Goal: Transaction & Acquisition: Purchase product/service

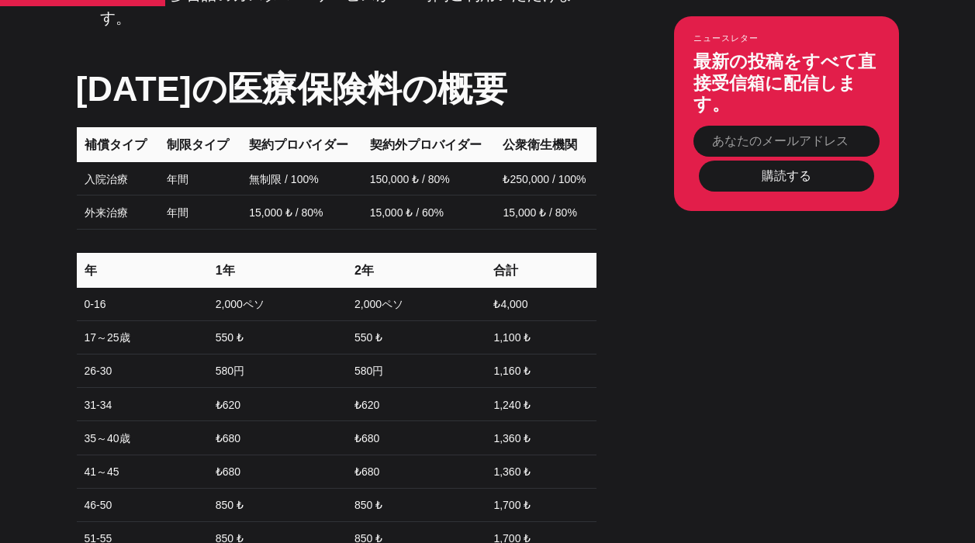
scroll to position [1716, 0]
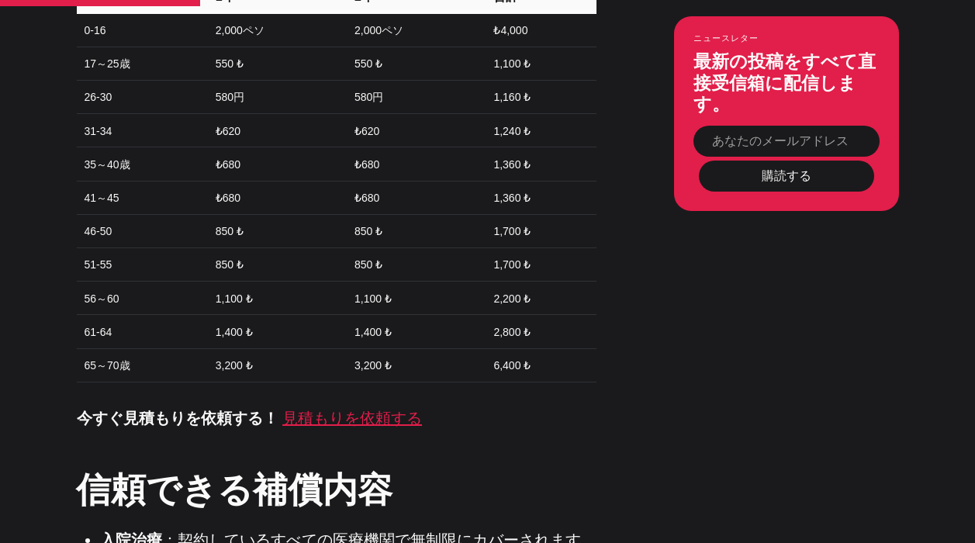
click at [369, 410] on font "見積もりを依頼する" at bounding box center [352, 418] width 140 height 17
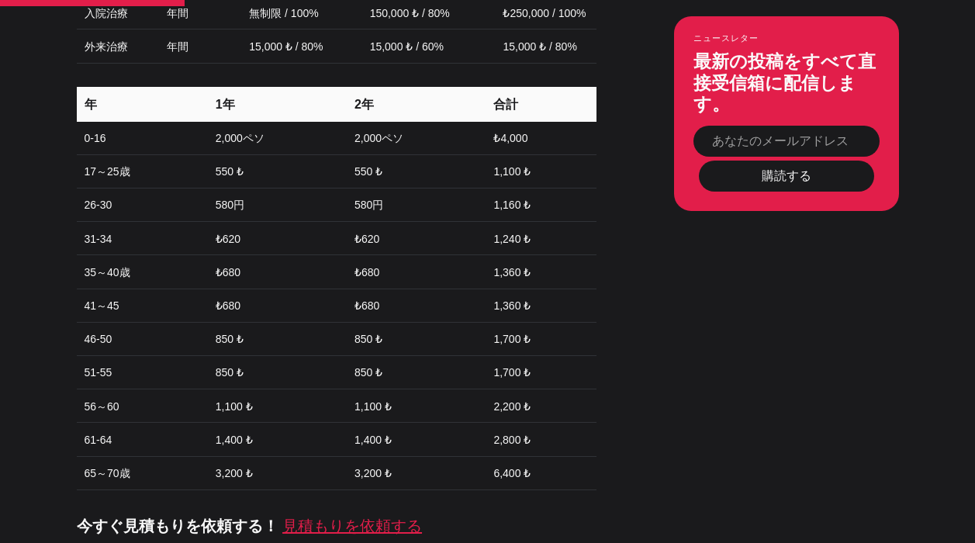
scroll to position [1715, 0]
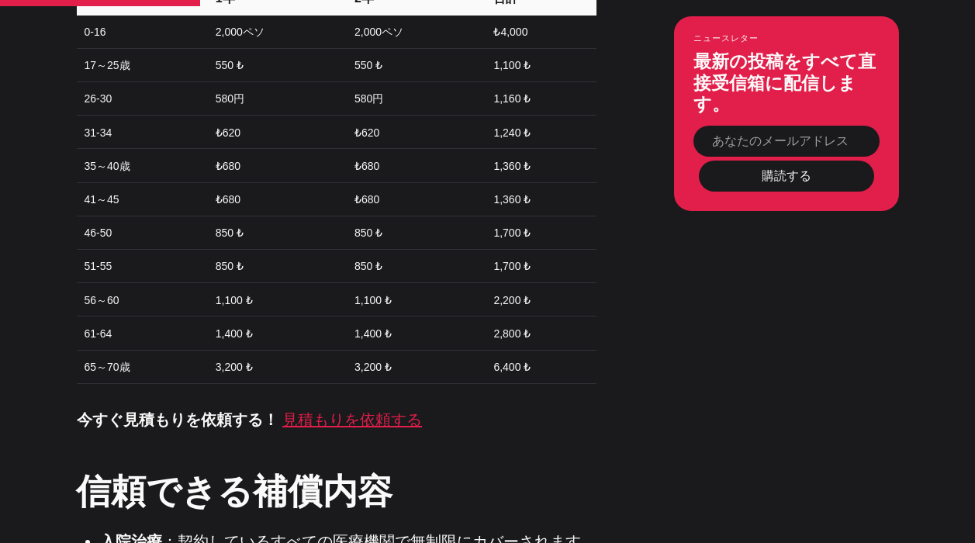
click at [371, 411] on font "見積もりを依頼する" at bounding box center [352, 419] width 140 height 17
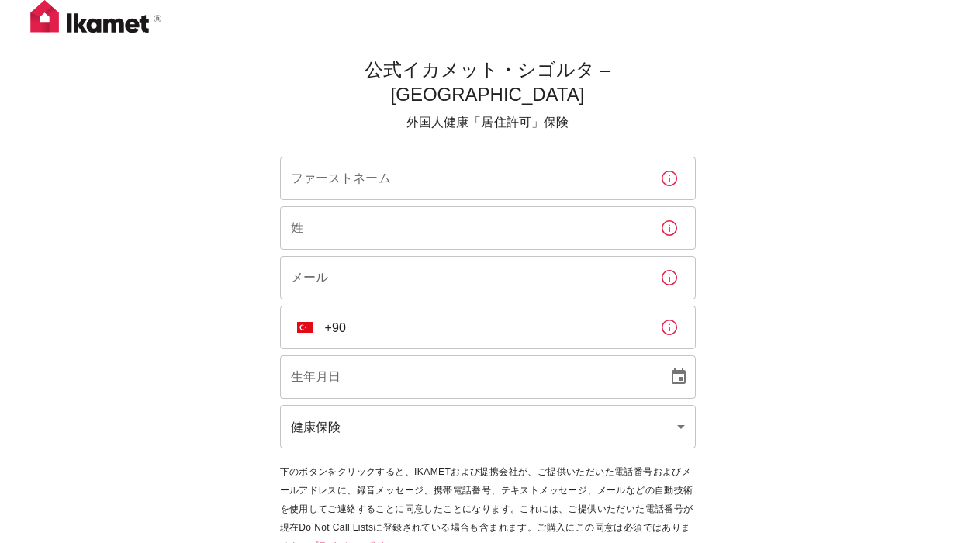
click at [461, 157] on input "ファーストネーム" at bounding box center [464, 178] width 368 height 43
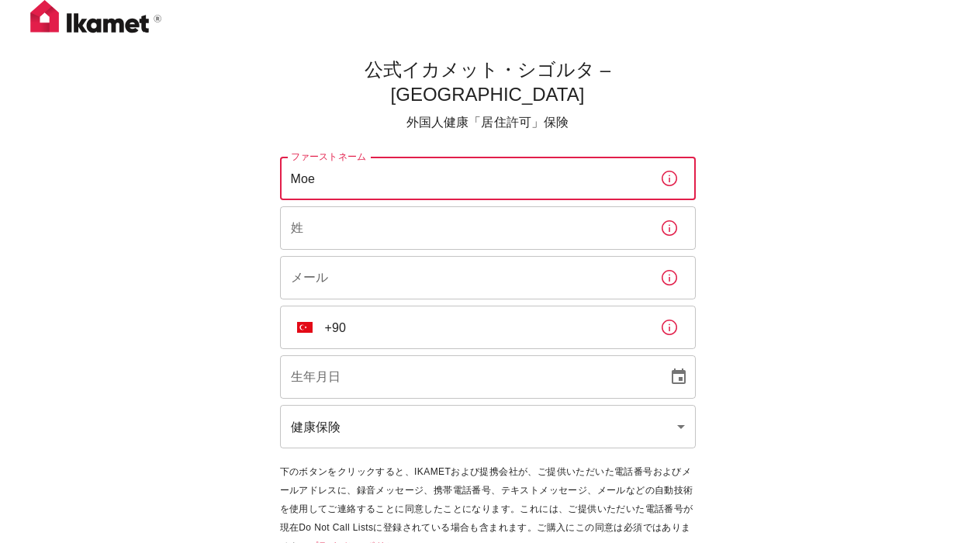
type input "Moe"
click at [520, 206] on input "姓" at bounding box center [464, 227] width 368 height 43
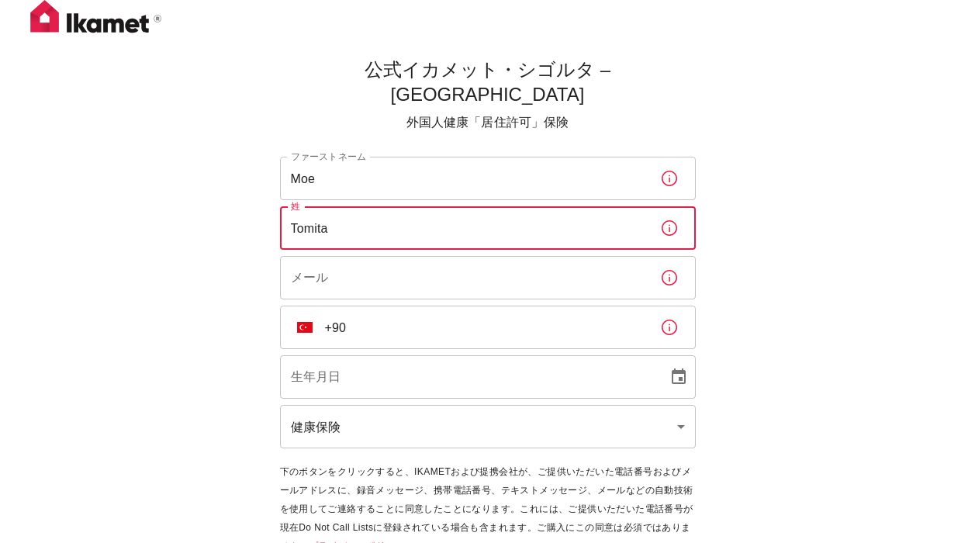
type input "Tomita"
click at [524, 272] on input "メール" at bounding box center [464, 277] width 368 height 43
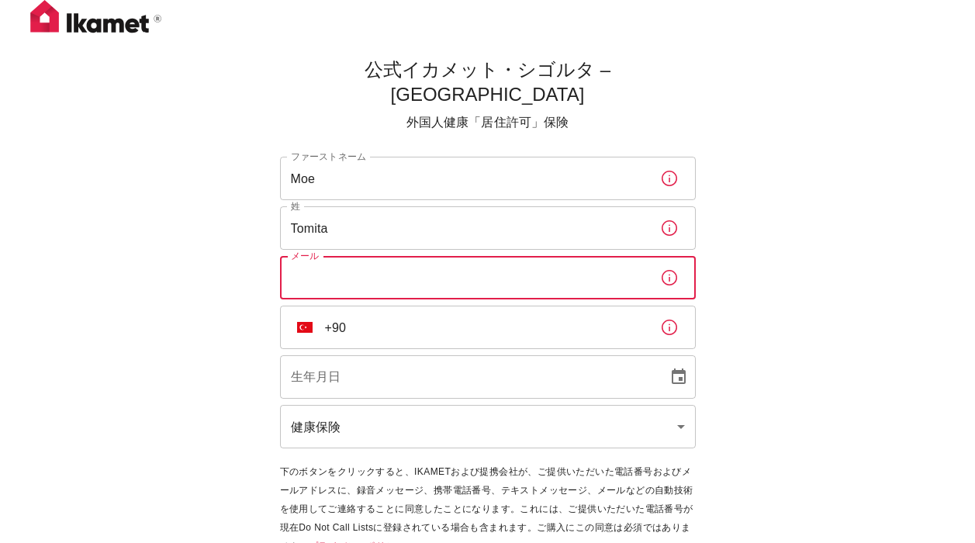
type input "rakoetom@gmail.com"
click at [431, 311] on input "+90" at bounding box center [486, 327] width 323 height 43
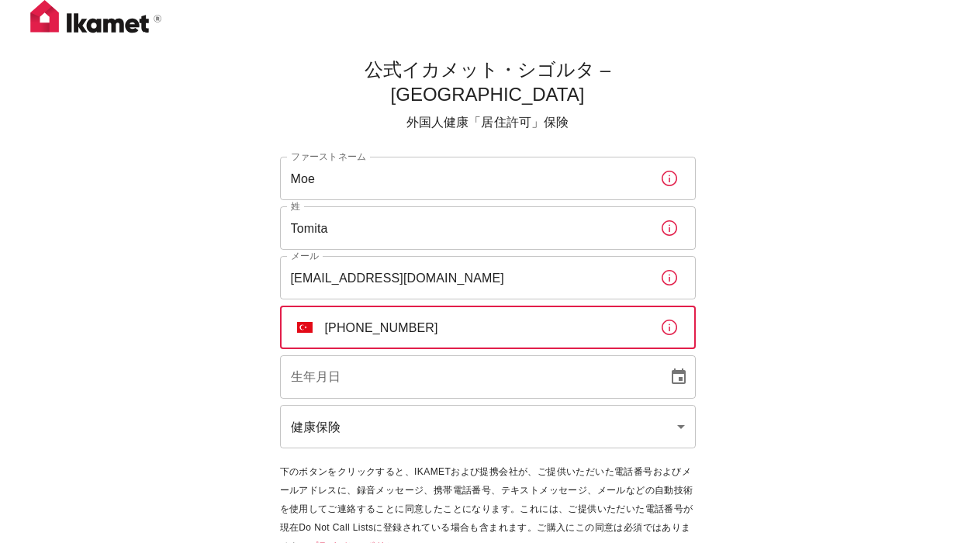
type input "+90 534 292 80 11"
click at [420, 355] on input "DD/MM/YYYY" at bounding box center [468, 376] width 377 height 43
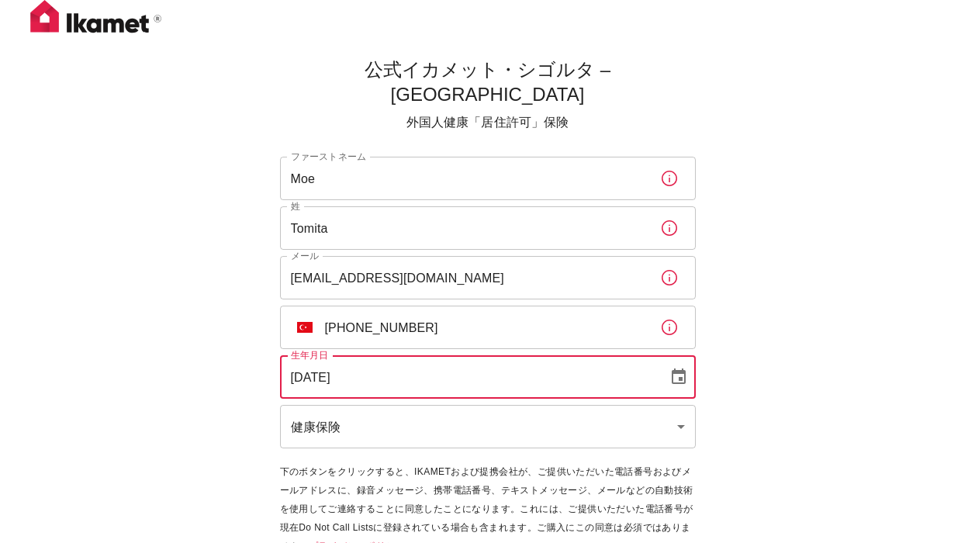
type input "04/02/2004"
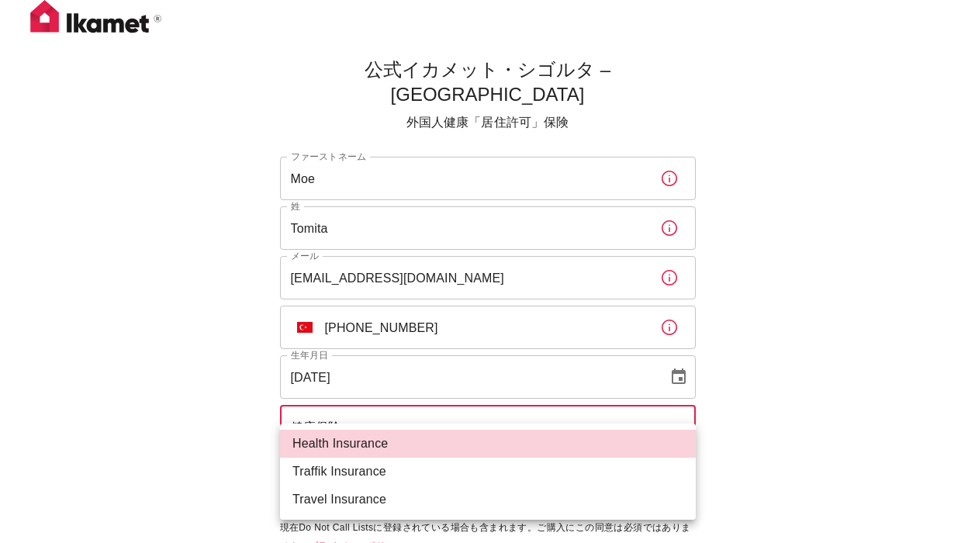
click at [419, 415] on body "公式イカメット・シゴルタ – トルコ 外国人健康「居住許可」保険 ファーストネーム Moe ファーストネーム 姓 Tomita 姓 メール rakoetom@…" at bounding box center [487, 305] width 975 height 611
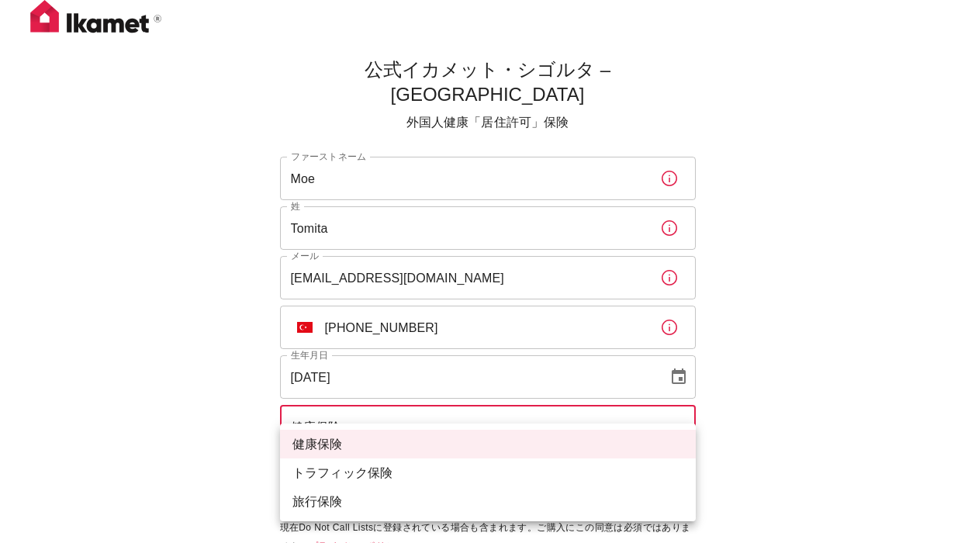
click at [162, 428] on div at bounding box center [487, 271] width 975 height 543
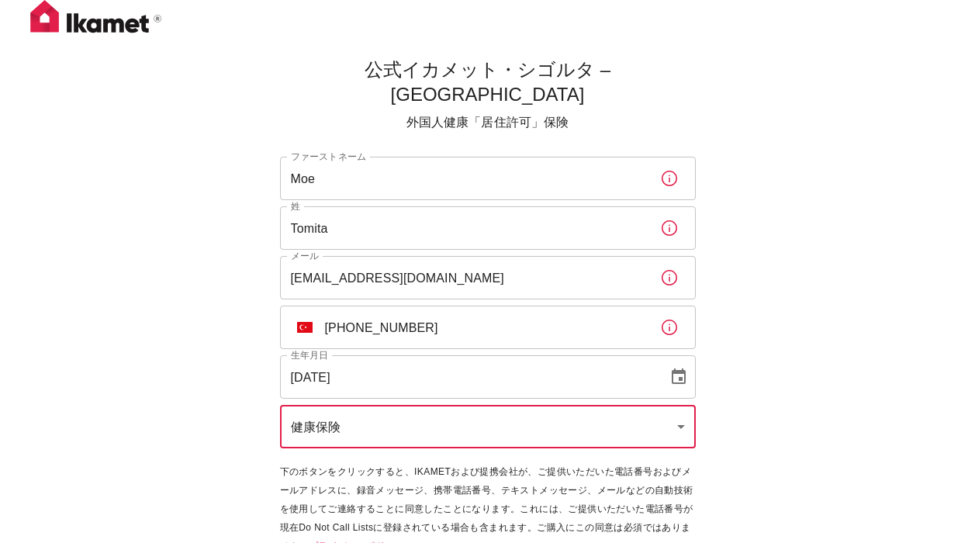
scroll to position [51, 0]
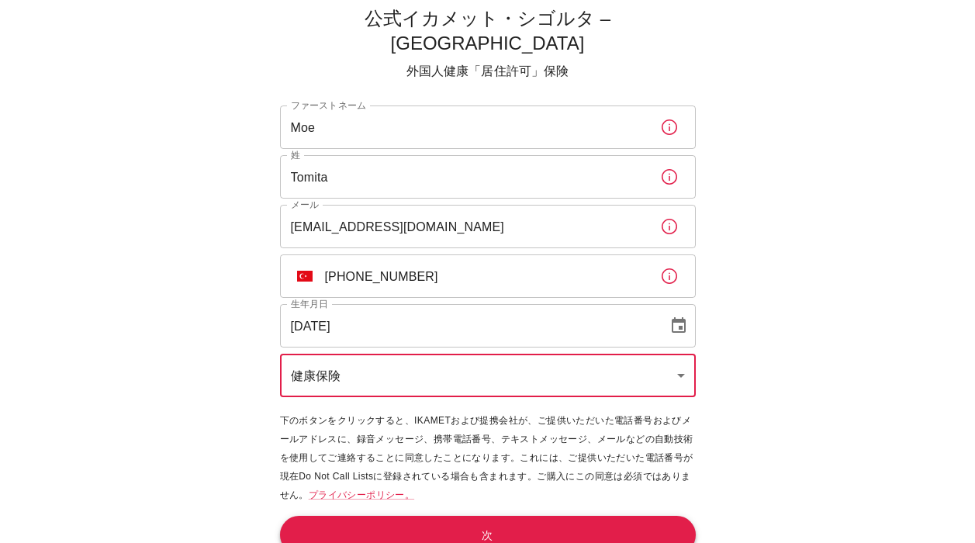
click at [395, 516] on button "次" at bounding box center [488, 535] width 416 height 39
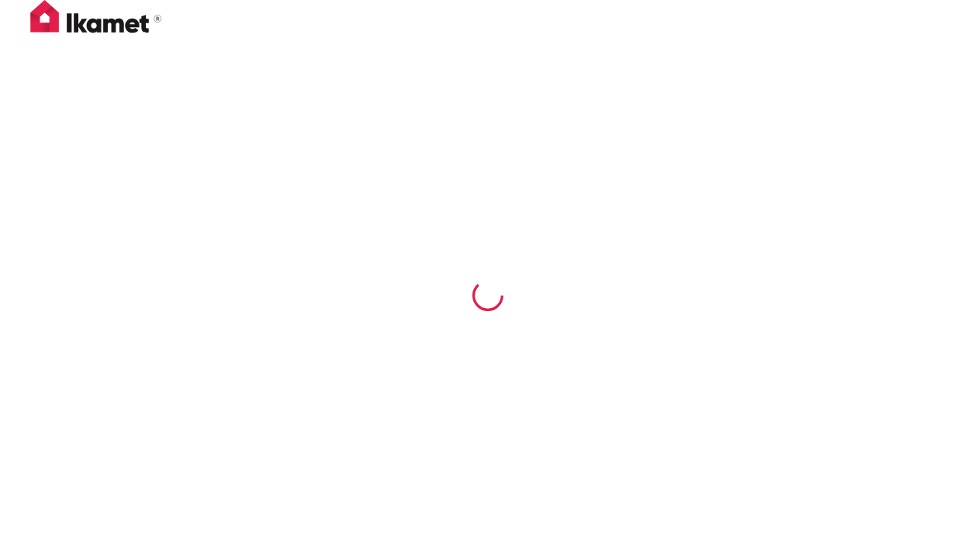
scroll to position [0, 0]
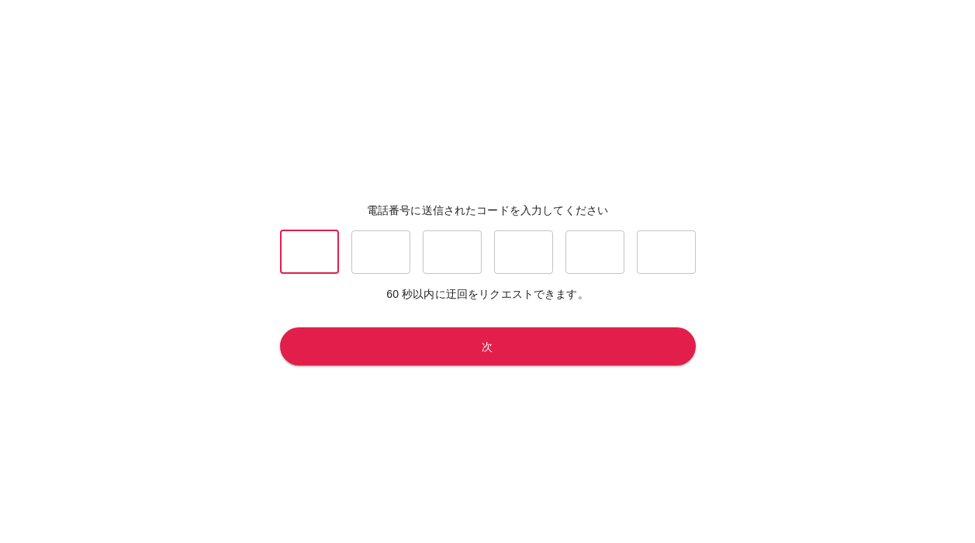
click at [326, 249] on input "text" at bounding box center [309, 251] width 59 height 43
type input "7"
type input "0"
type input "9"
type input "5"
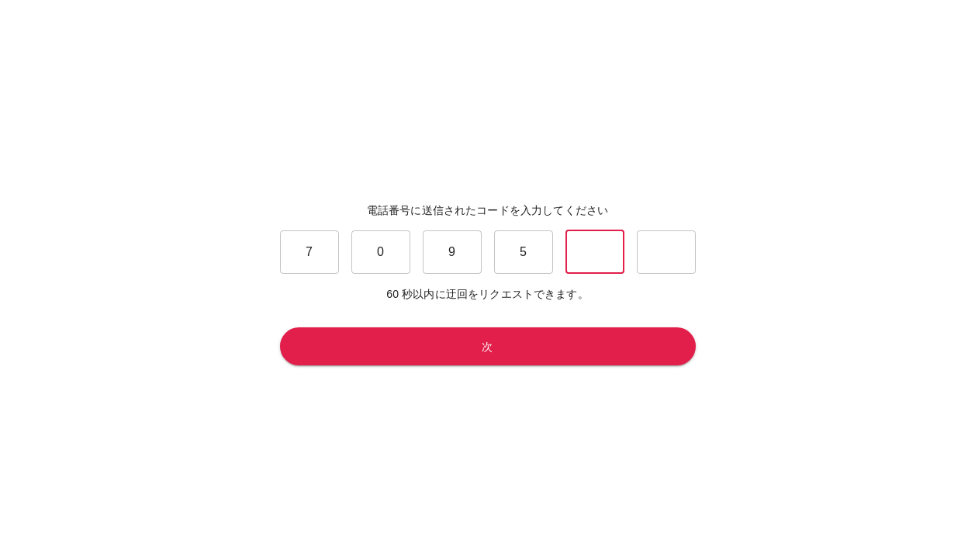
type input "1"
type input "5"
click at [400, 347] on button "次" at bounding box center [488, 346] width 416 height 39
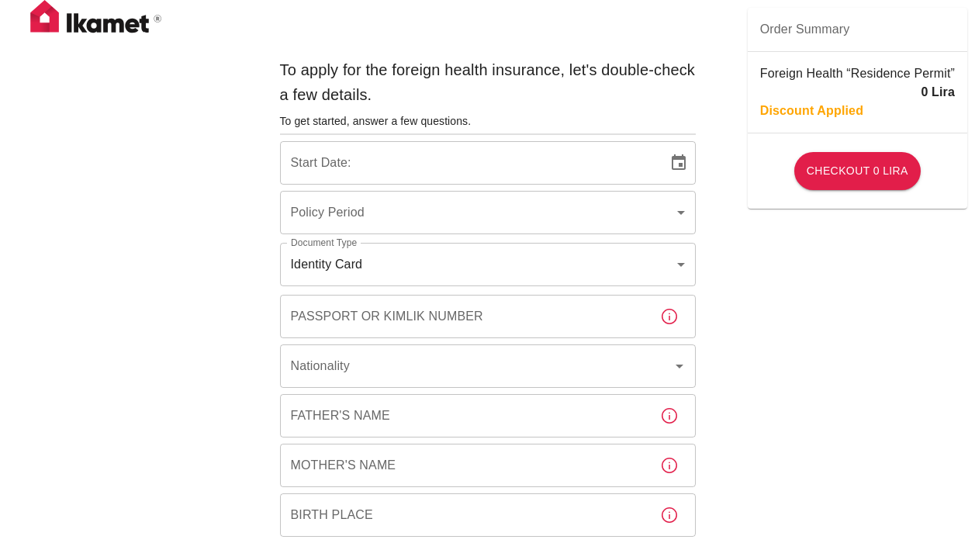
type input "b7343ef8-d55e-4554-96a8-76e30347e985"
type input "03/10/2025"
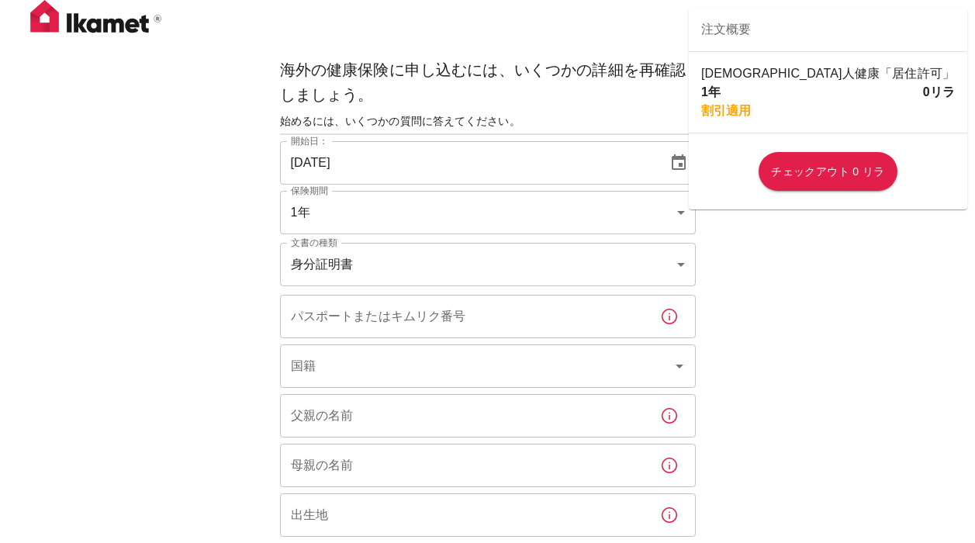
scroll to position [12, 0]
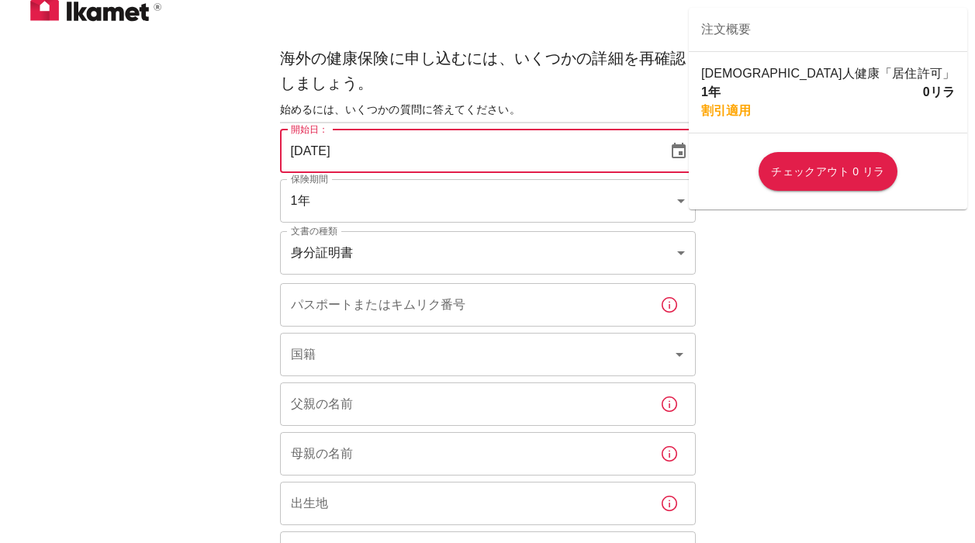
click at [300, 152] on input "03/10/2025" at bounding box center [468, 151] width 377 height 43
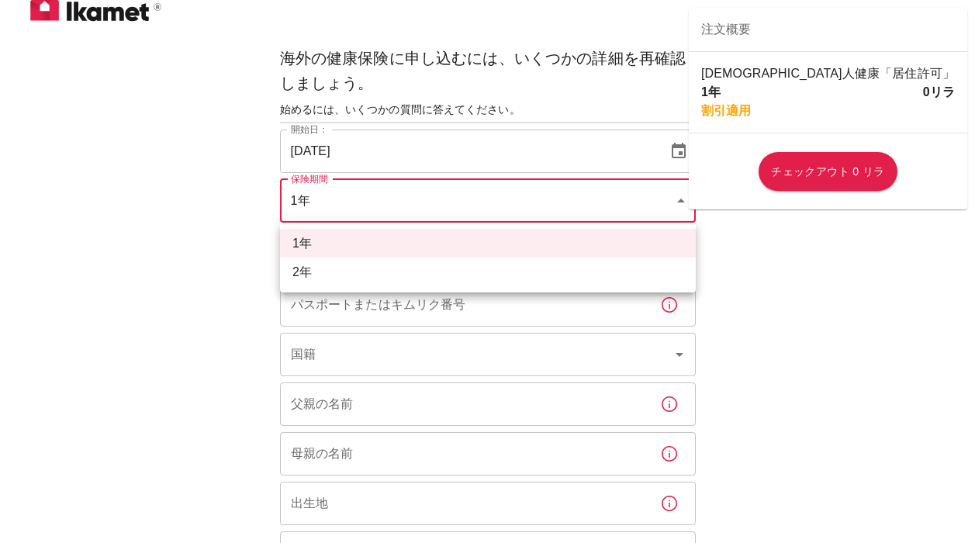
click at [193, 247] on div at bounding box center [487, 271] width 975 height 543
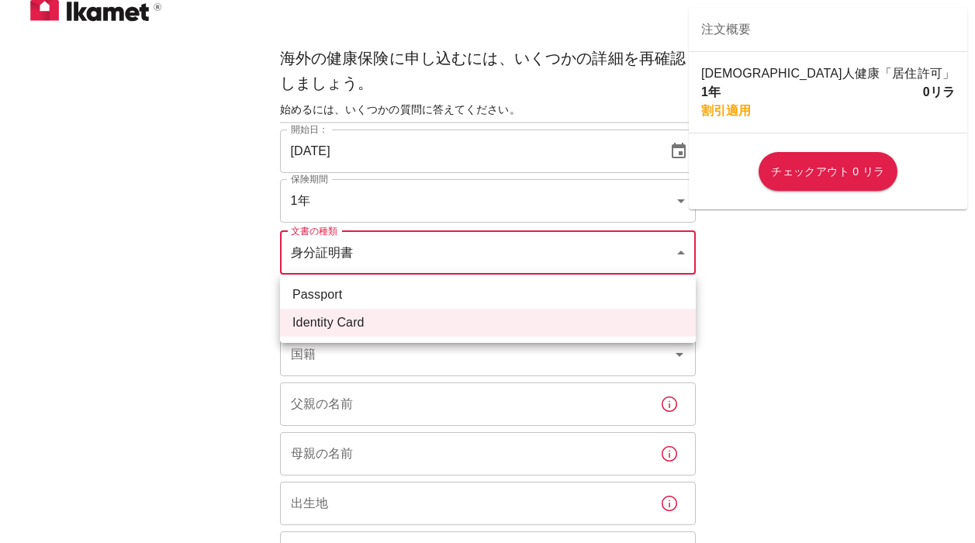
click at [208, 344] on div at bounding box center [487, 271] width 975 height 543
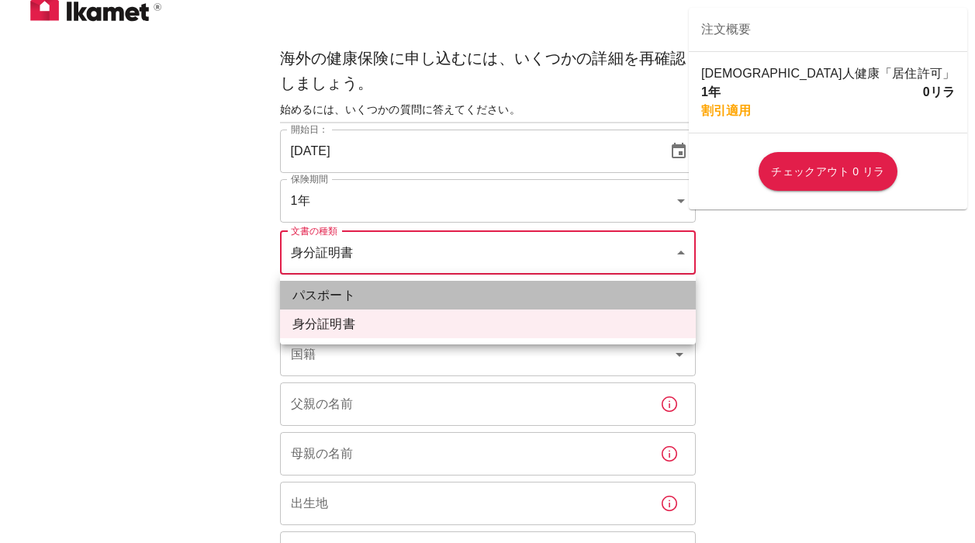
click at [349, 296] on font "パスポート" at bounding box center [323, 295] width 63 height 13
type input "passport"
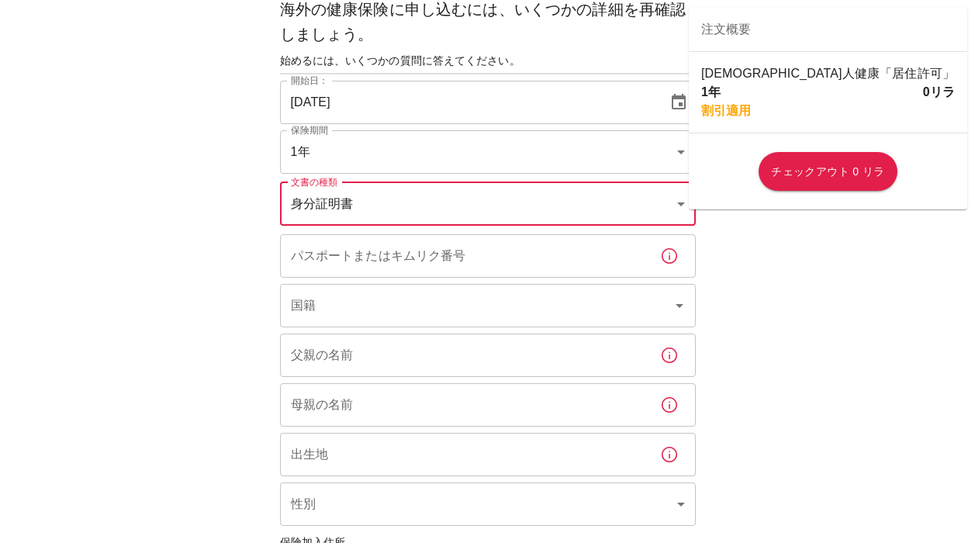
scroll to position [41, 0]
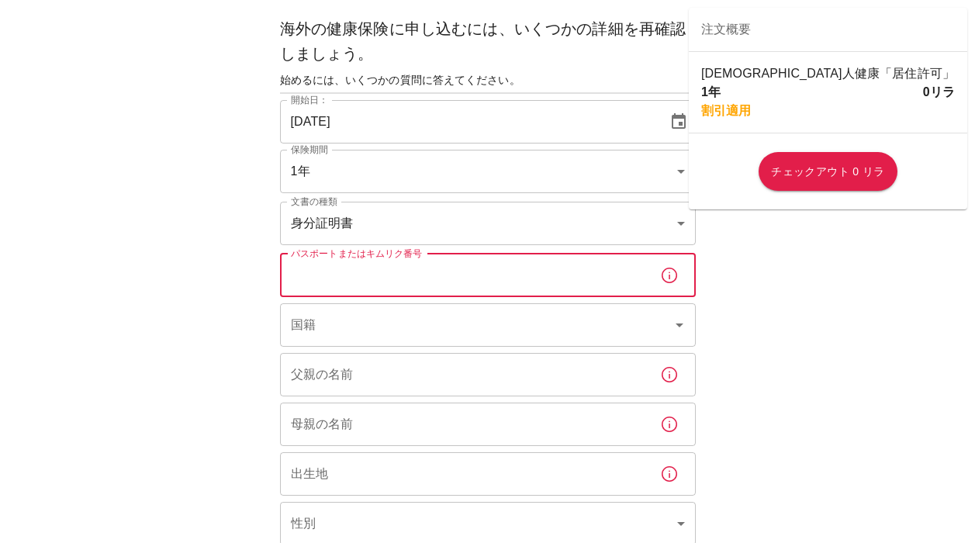
click at [388, 283] on input "パスポートまたはキムリク番号" at bounding box center [464, 275] width 368 height 43
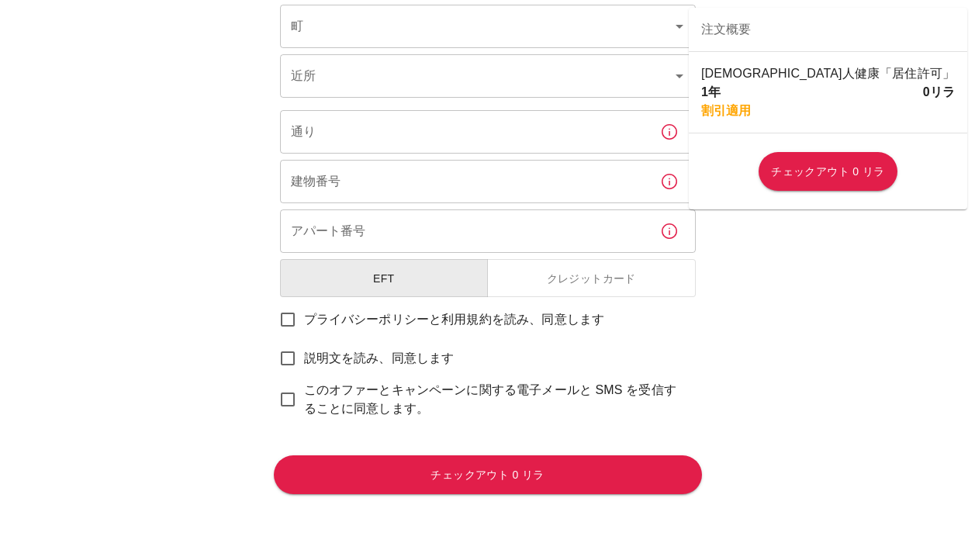
scroll to position [666, 0]
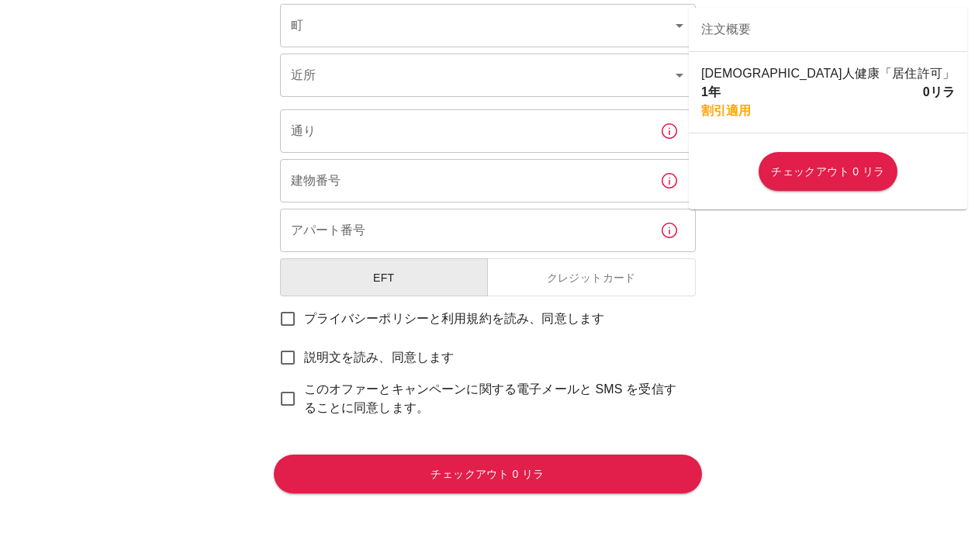
click at [597, 283] on font "クレジットカード" at bounding box center [591, 278] width 89 height 12
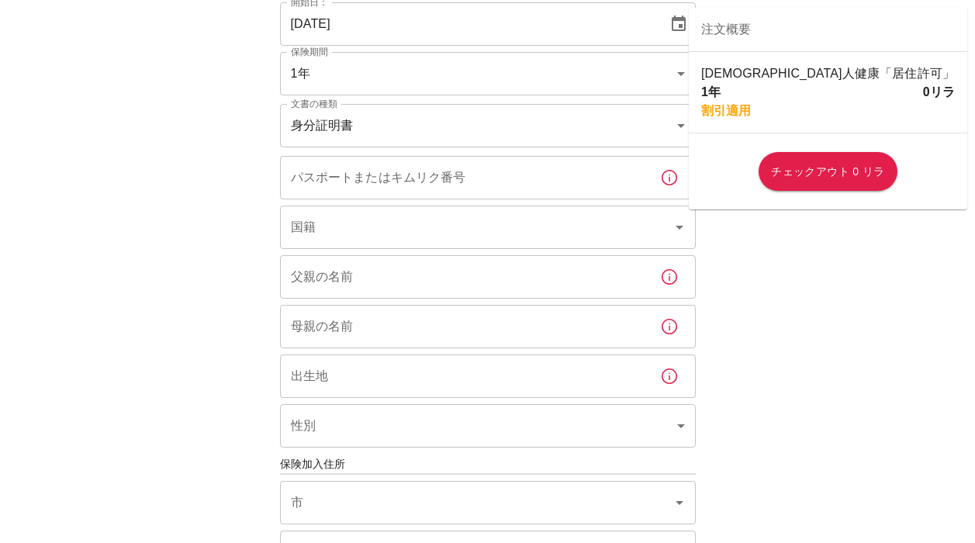
scroll to position [0, 0]
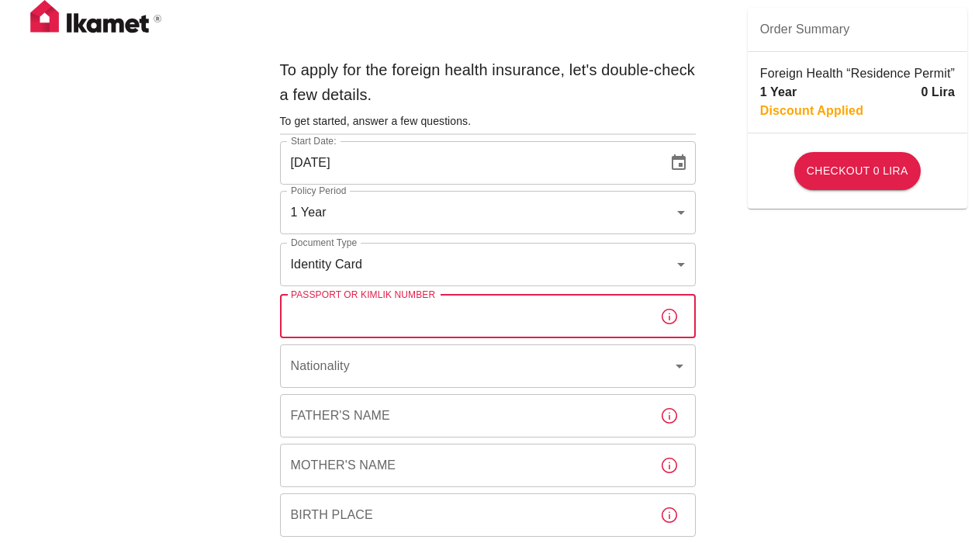
click at [532, 313] on input "Passport or Kimlik Number" at bounding box center [464, 316] width 368 height 43
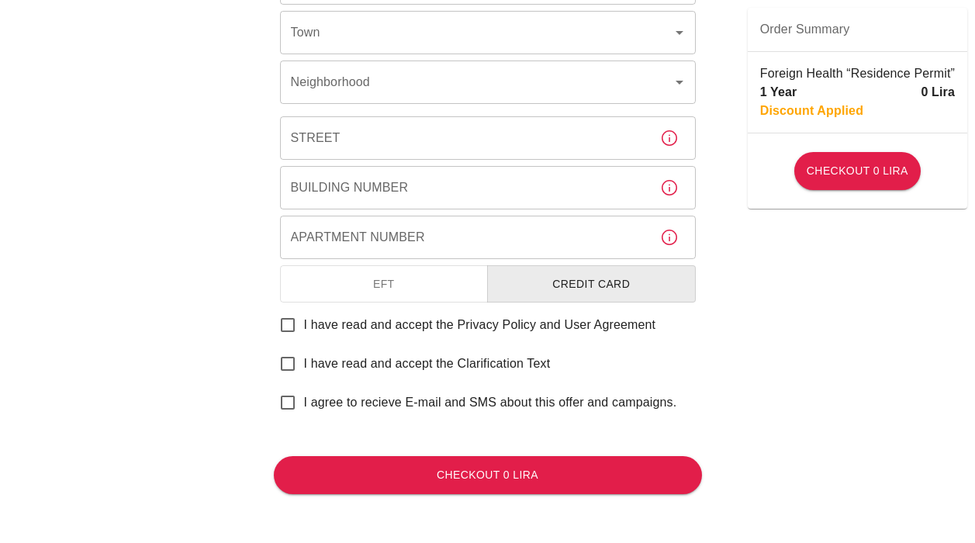
scroll to position [659, 0]
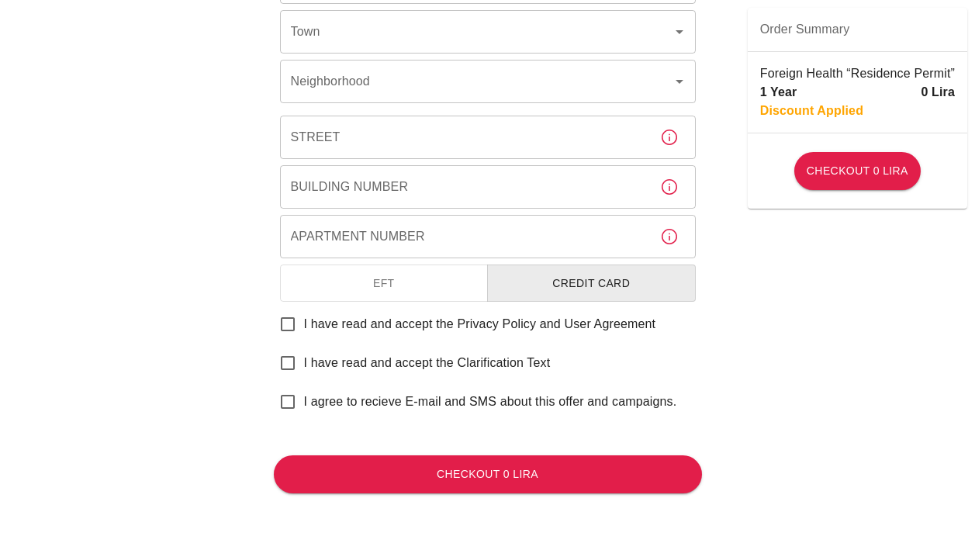
click at [286, 358] on input "I have read and accept the Clarification Text" at bounding box center [288, 363] width 33 height 33
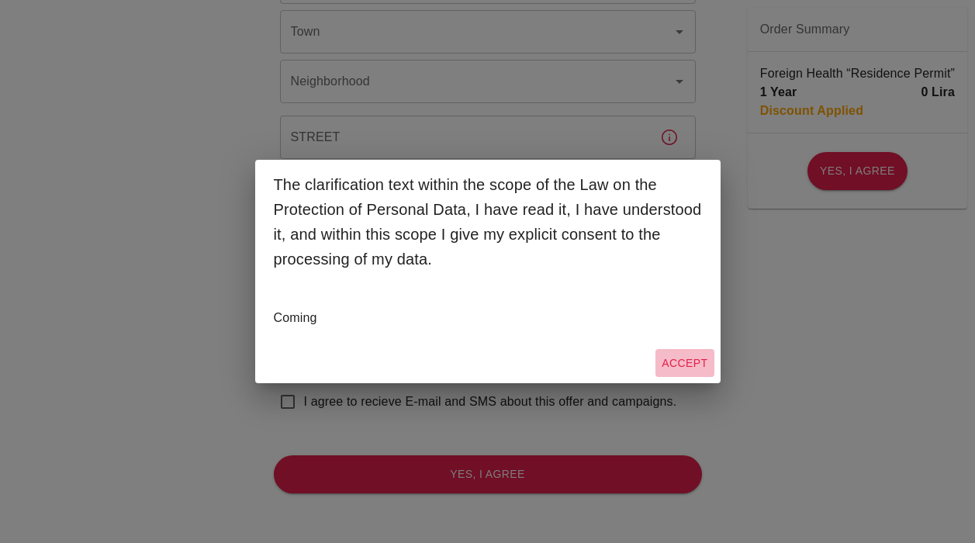
click at [679, 363] on button "Accept" at bounding box center [685, 363] width 58 height 29
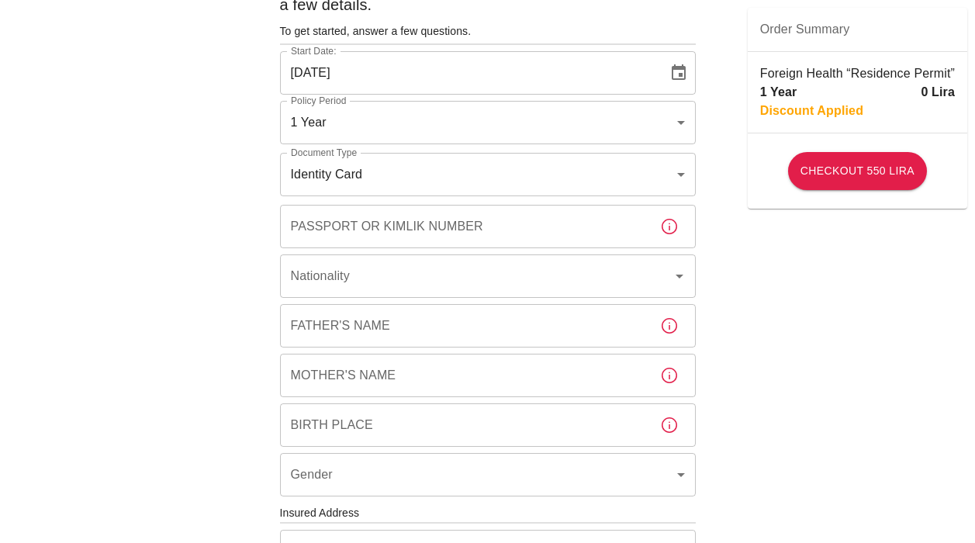
scroll to position [0, 0]
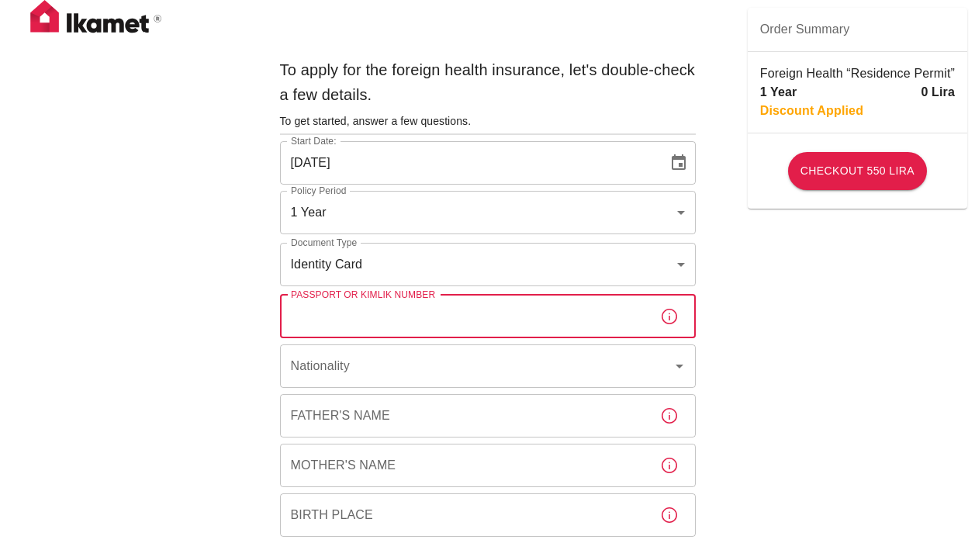
click at [568, 311] on input "Passport or Kimlik Number" at bounding box center [464, 316] width 368 height 43
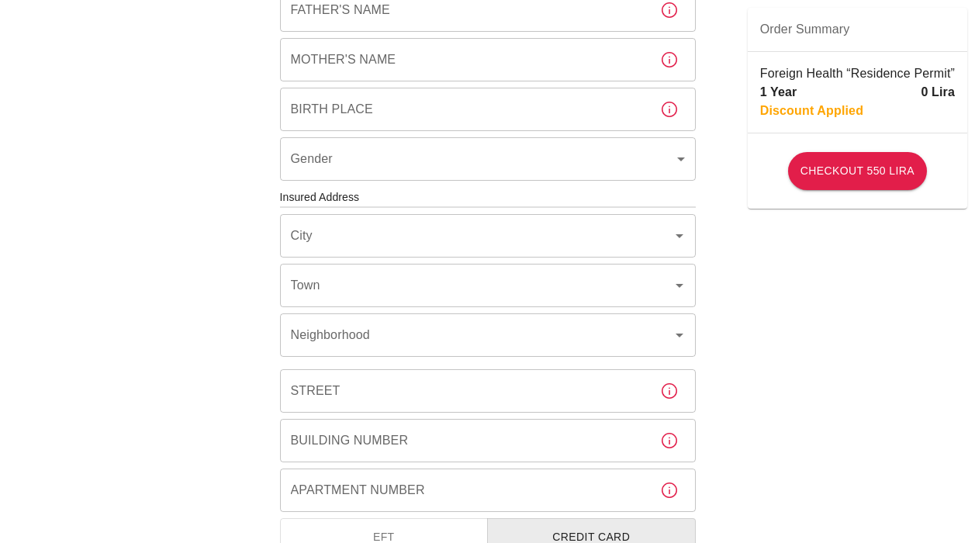
scroll to position [659, 0]
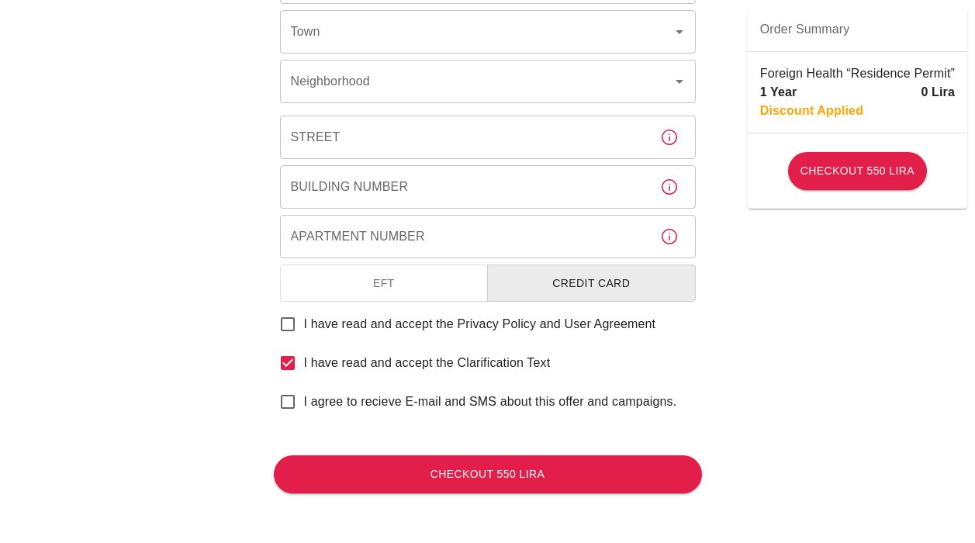
click at [290, 362] on input "I have read and accept the Clarification Text" at bounding box center [288, 363] width 33 height 33
checkbox input "false"
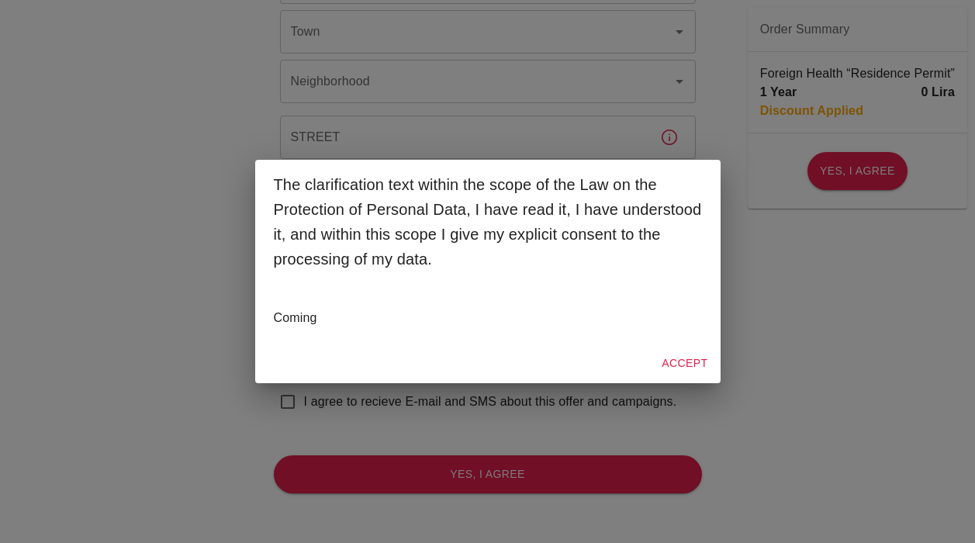
click at [677, 363] on button "Accept" at bounding box center [685, 363] width 58 height 29
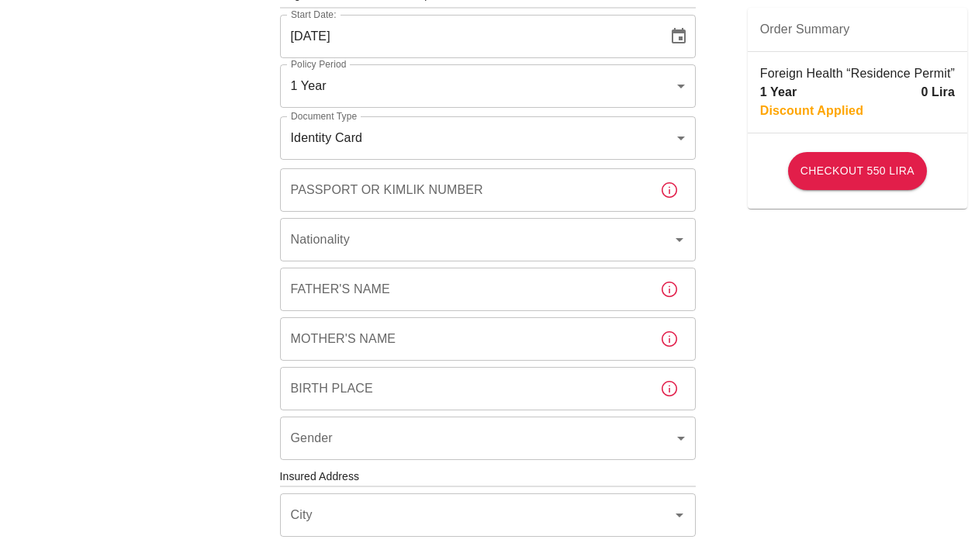
scroll to position [0, 0]
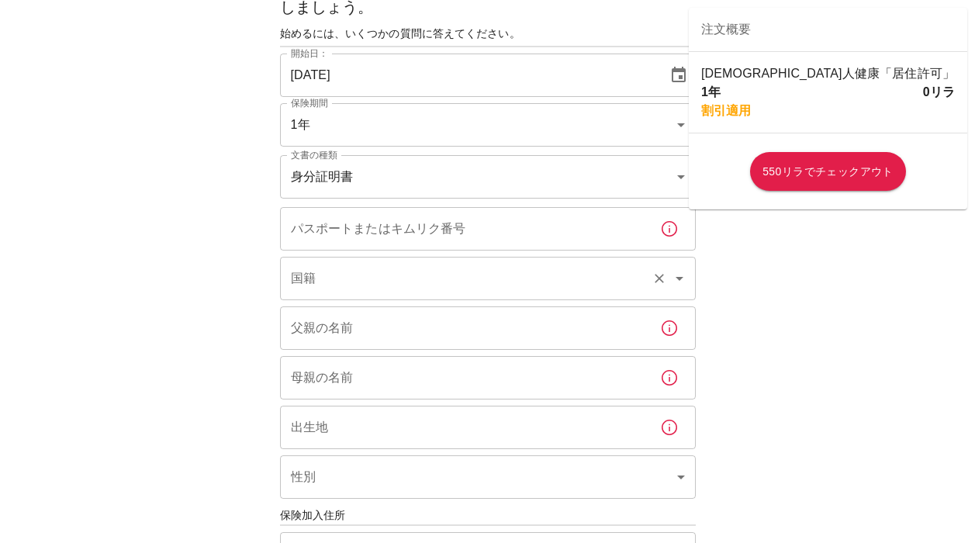
scroll to position [101, 0]
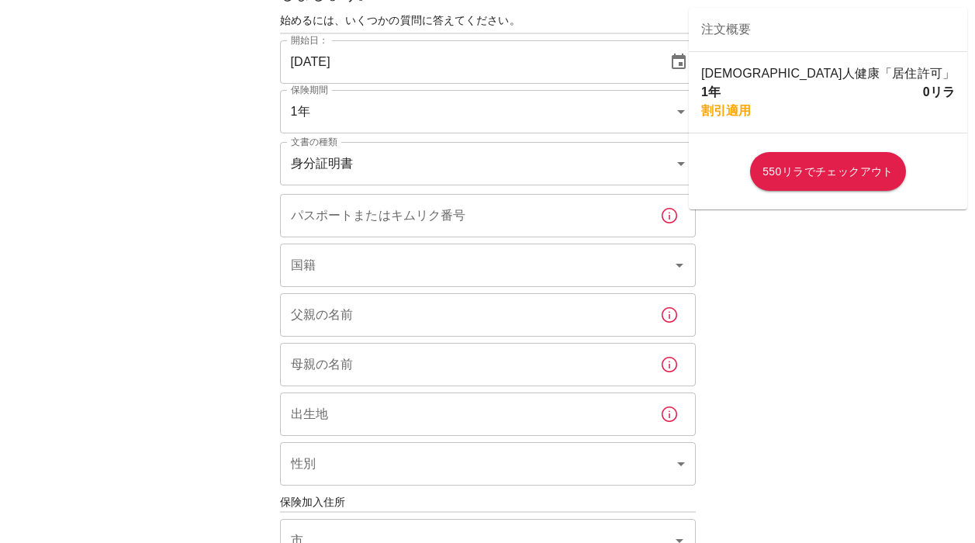
click at [629, 219] on input "パスポートまたはキムリク番号" at bounding box center [464, 215] width 368 height 43
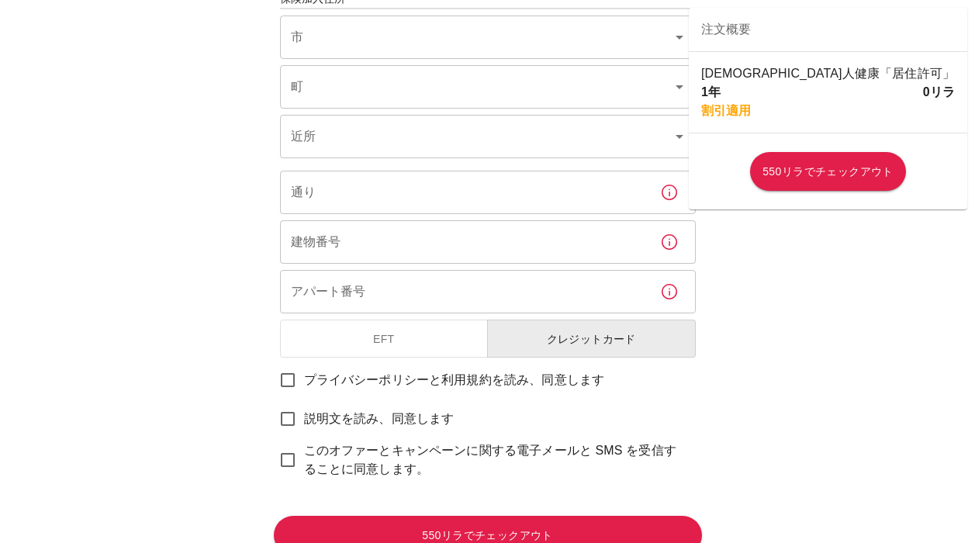
scroll to position [666, 0]
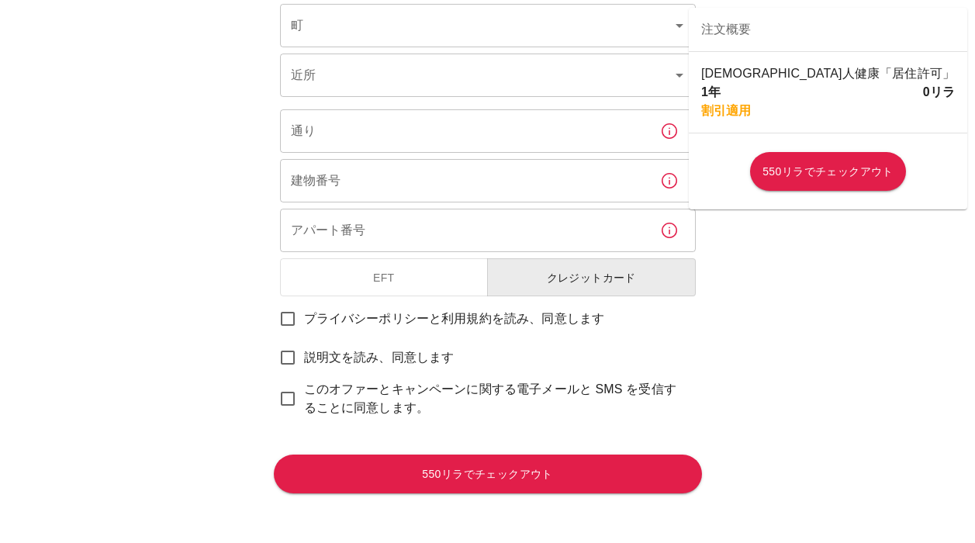
click at [632, 283] on font "クレジットカード" at bounding box center [591, 278] width 89 height 12
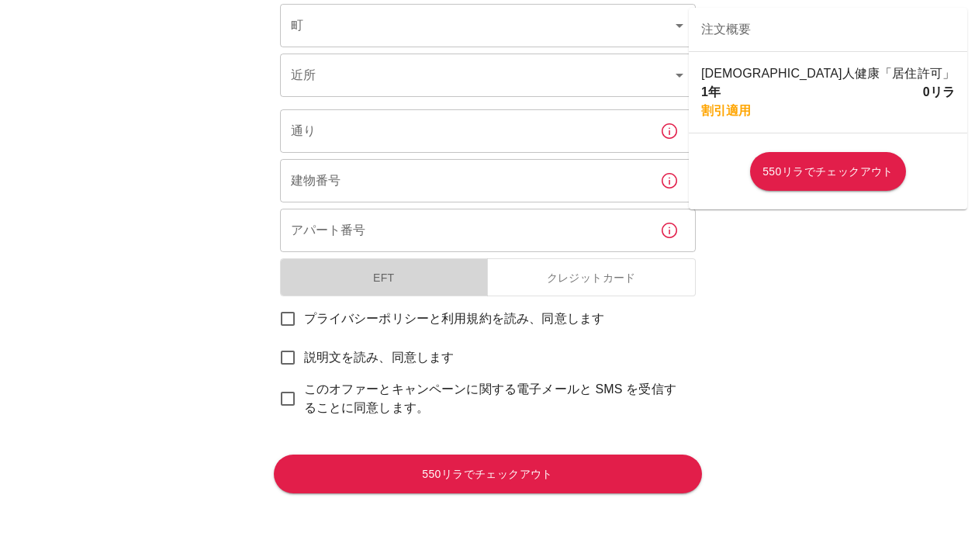
click at [445, 292] on button "EFT" at bounding box center [384, 277] width 209 height 39
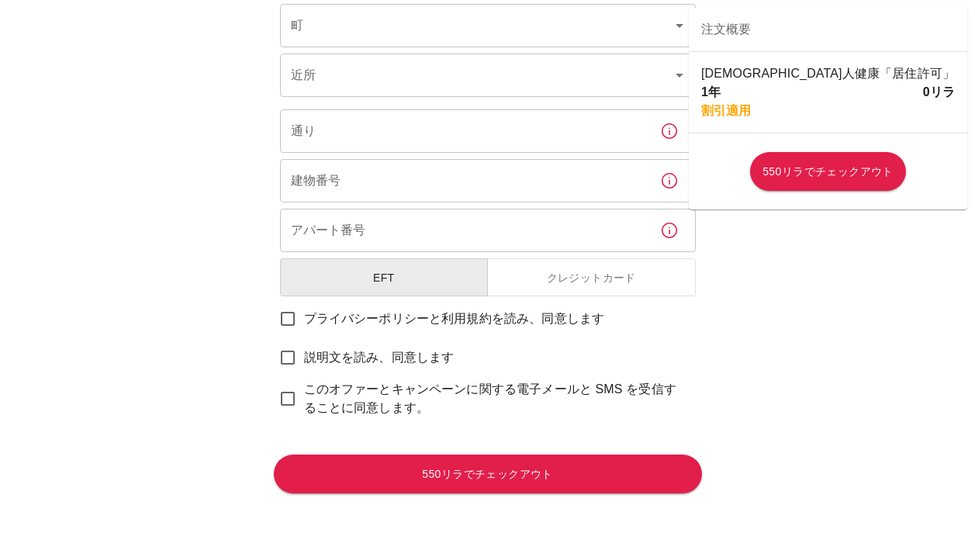
click at [533, 287] on button "クレジットカード" at bounding box center [591, 277] width 209 height 39
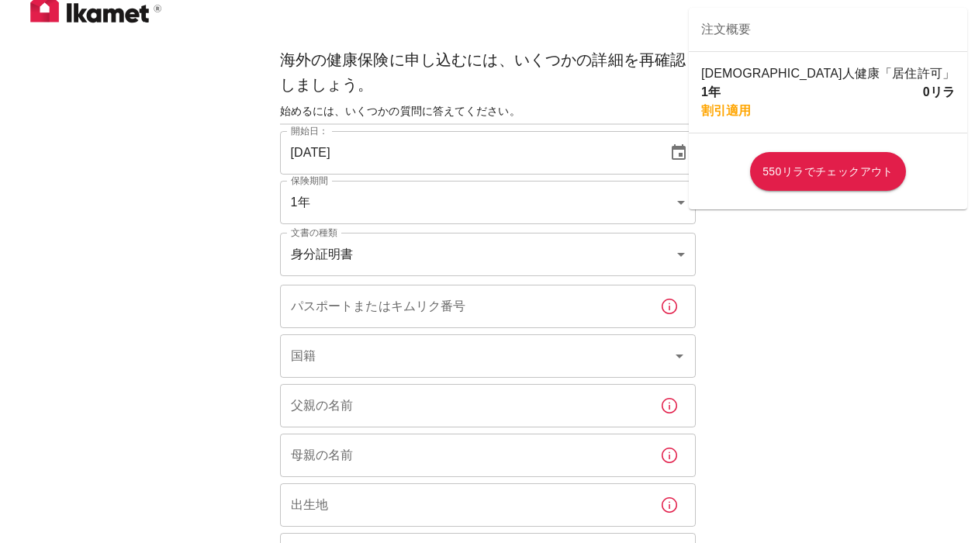
scroll to position [0, 0]
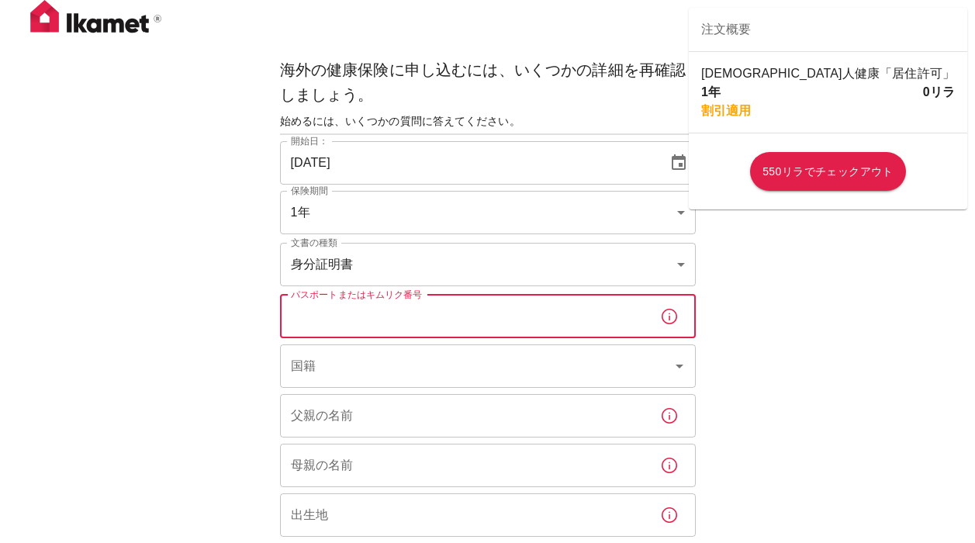
click at [510, 322] on input "パスポートまたはキムリク番号" at bounding box center [464, 316] width 368 height 43
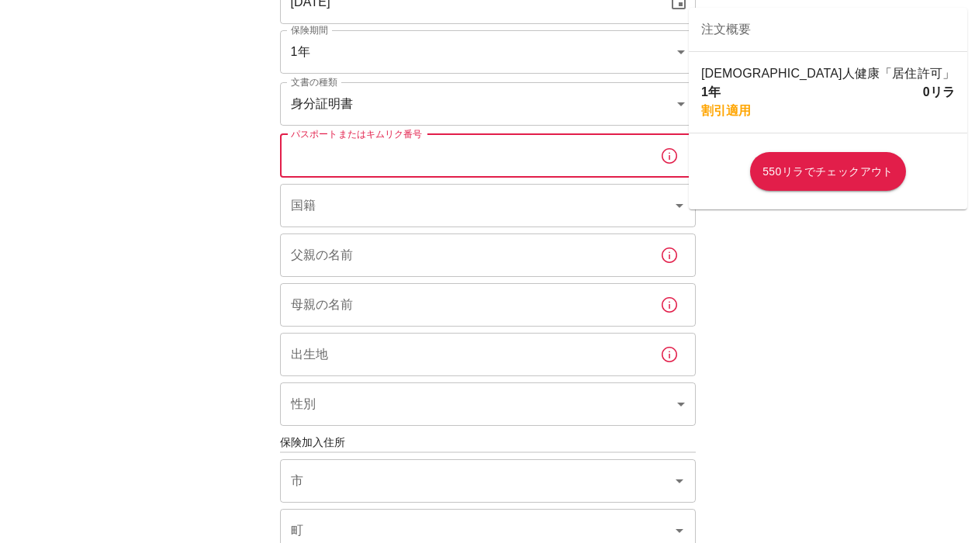
scroll to position [17, 0]
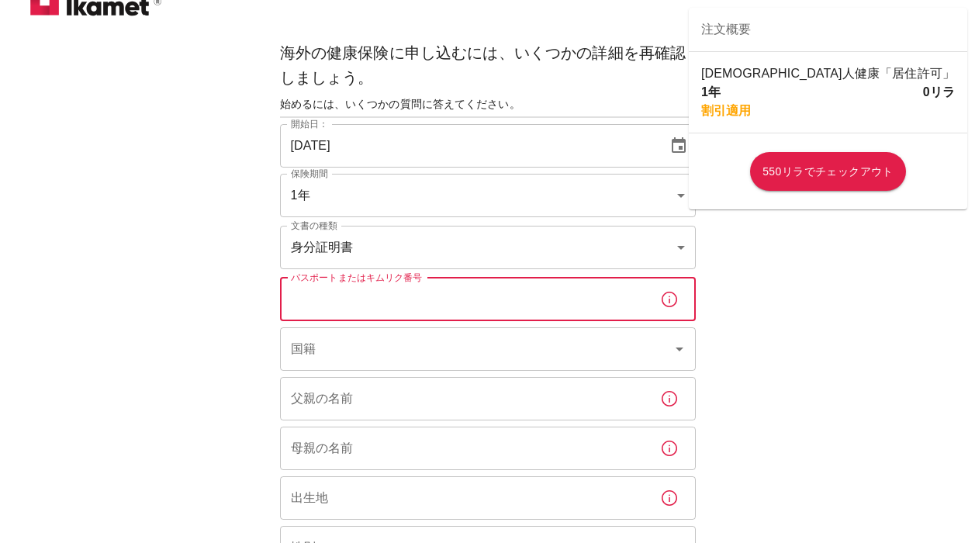
click at [460, 290] on input "パスポートまたはキムリク番号" at bounding box center [464, 299] width 368 height 43
type input "TT2375760"
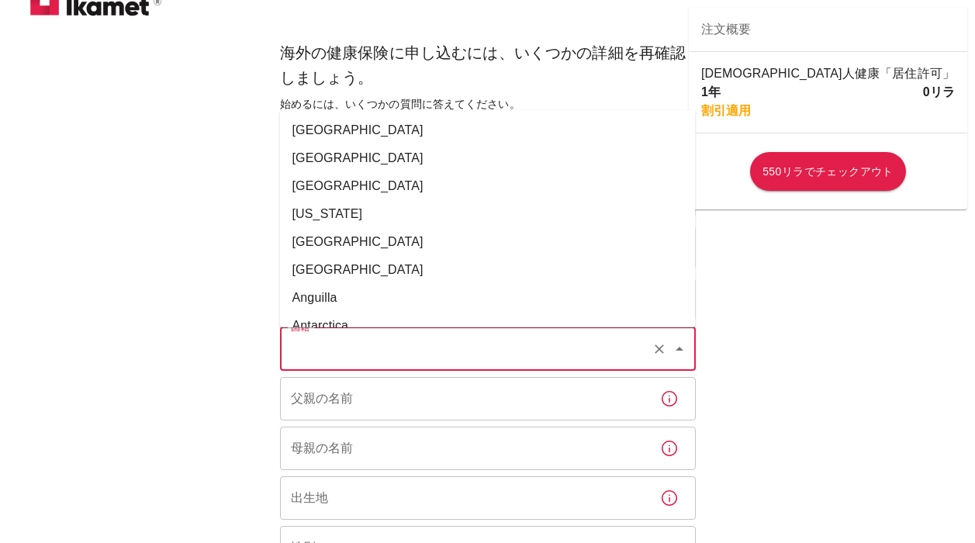
click at [483, 360] on input "国籍" at bounding box center [466, 348] width 358 height 29
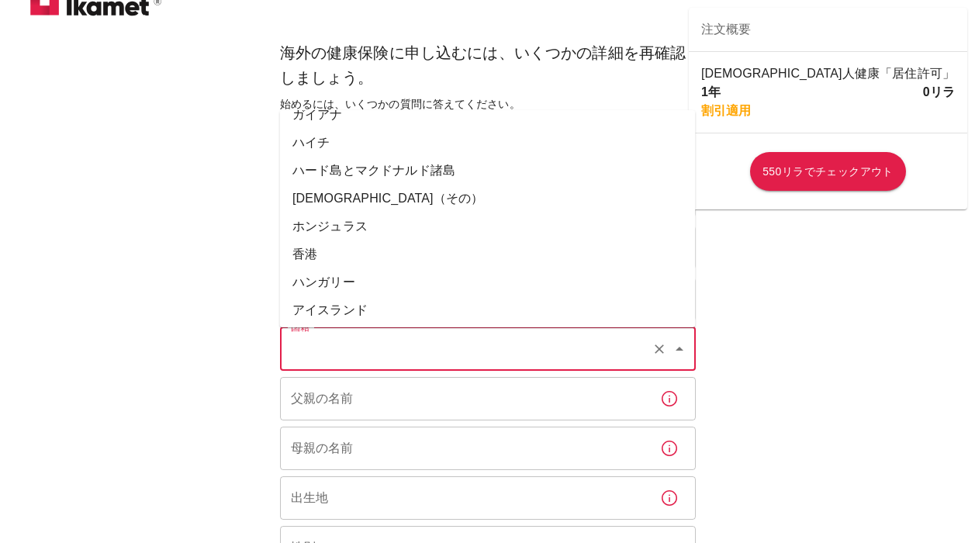
scroll to position [3006, 0]
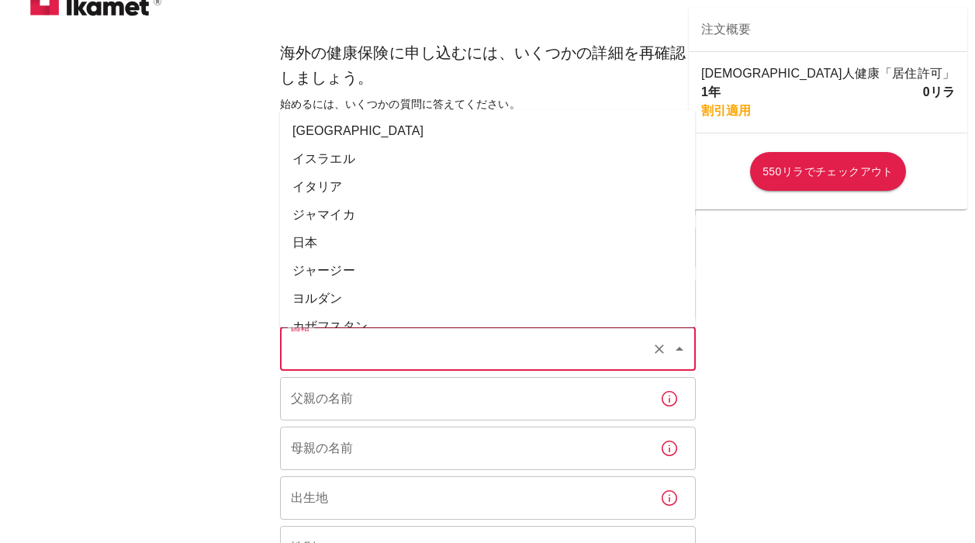
click at [429, 229] on li "日本" at bounding box center [488, 243] width 416 height 28
type input "Japan"
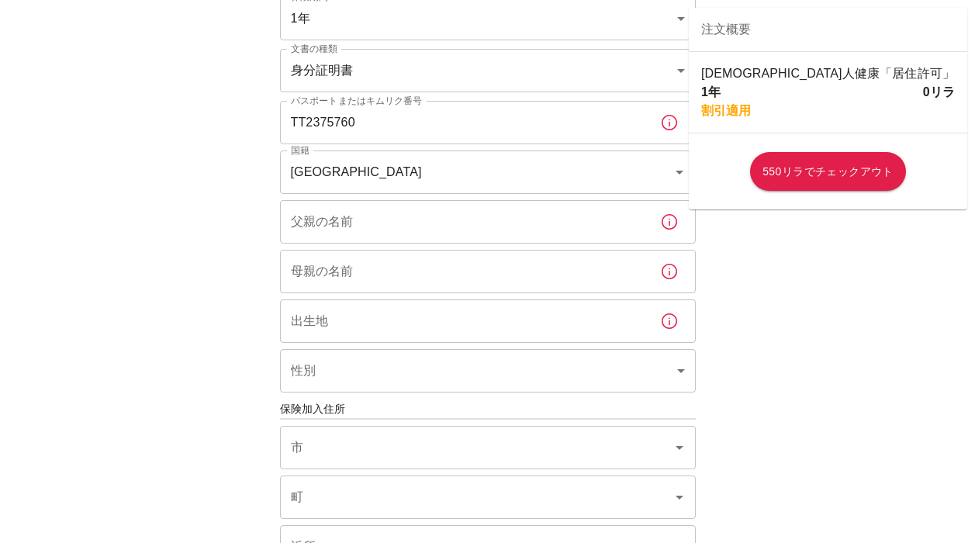
scroll to position [209, 0]
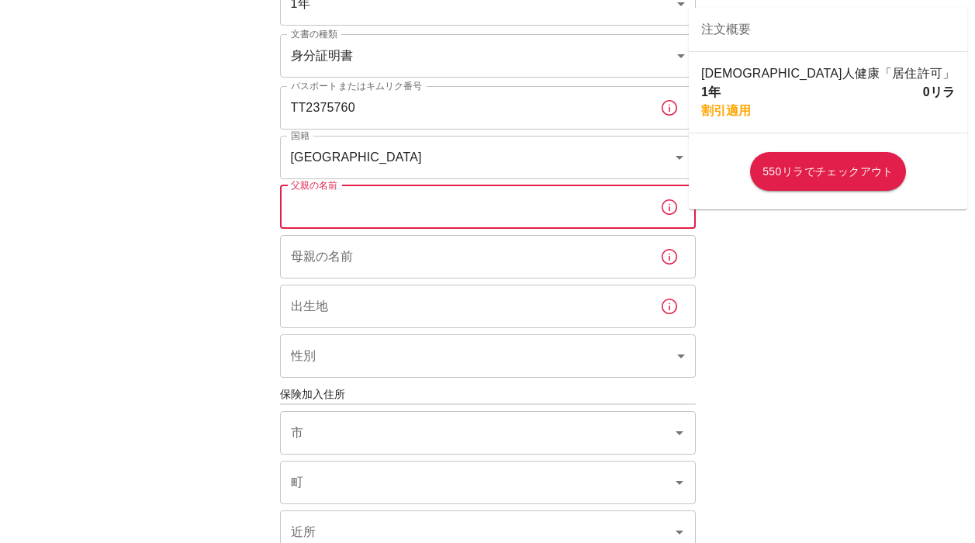
click at [362, 208] on input "父親の名前" at bounding box center [464, 206] width 368 height 43
type input "JUNJI"
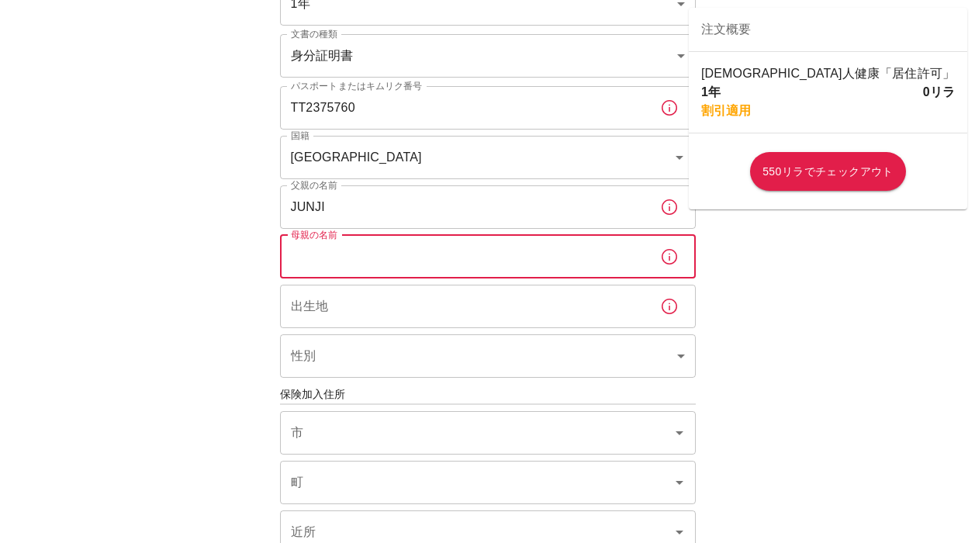
click at [370, 247] on input "母親の名前" at bounding box center [464, 256] width 368 height 43
type input "SACHIE"
click at [405, 317] on input "出生地" at bounding box center [464, 306] width 368 height 43
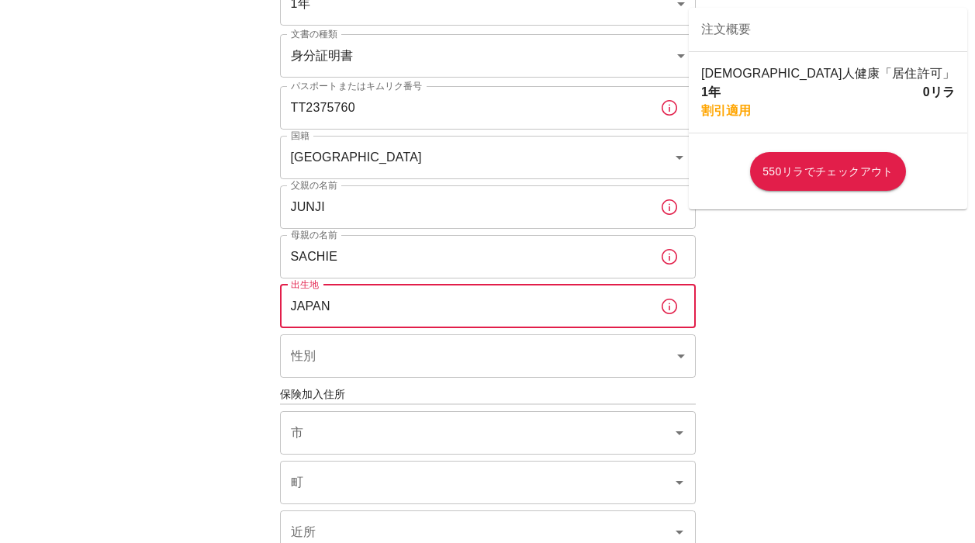
type input "JAPAN"
click at [431, 344] on body "海外の健康保険に申し込むには、いくつかの詳細を再確認しましょう。 始めるには、いくつかの質問に答えてください。 開始日： 03/10/2025 開始日： 保険…" at bounding box center [487, 395] width 975 height 1209
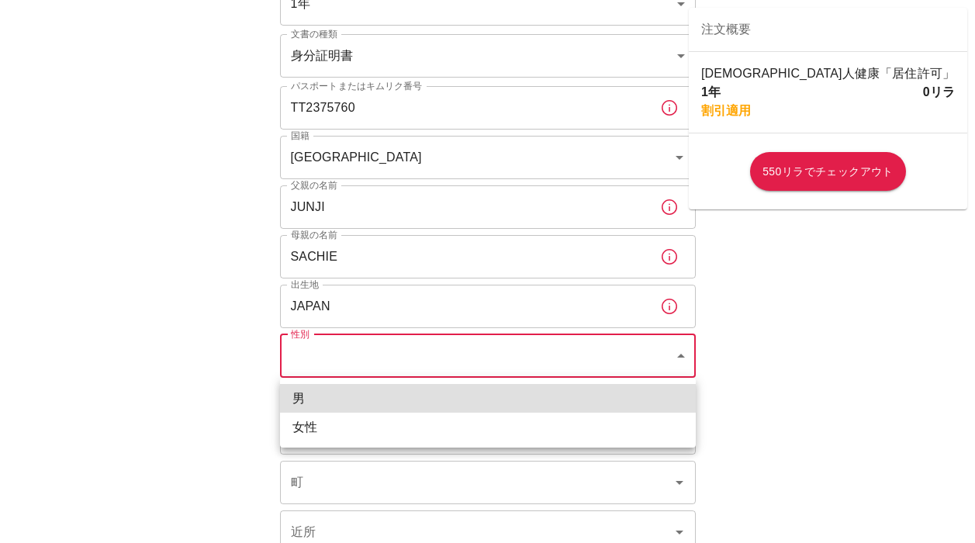
click at [421, 428] on li "女性" at bounding box center [488, 427] width 416 height 29
type input "female"
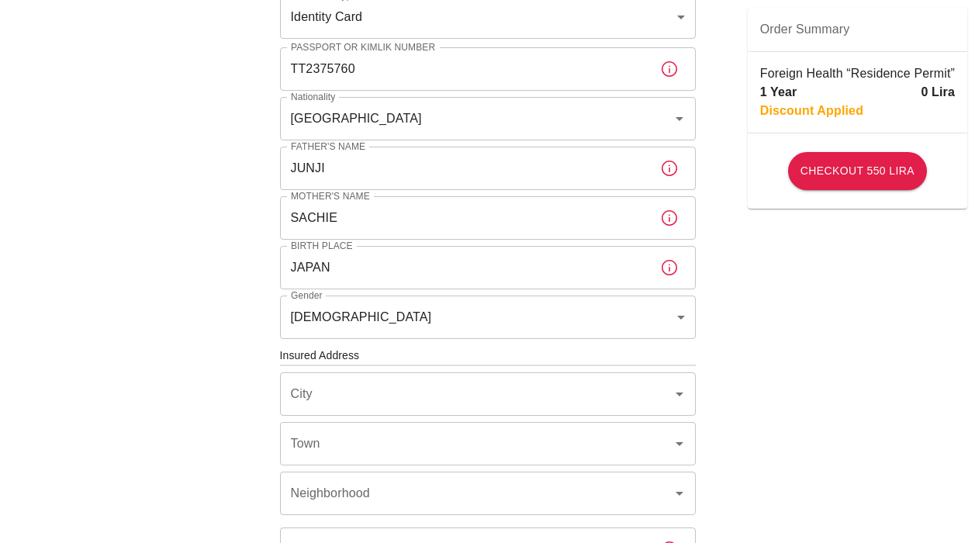
scroll to position [244, 0]
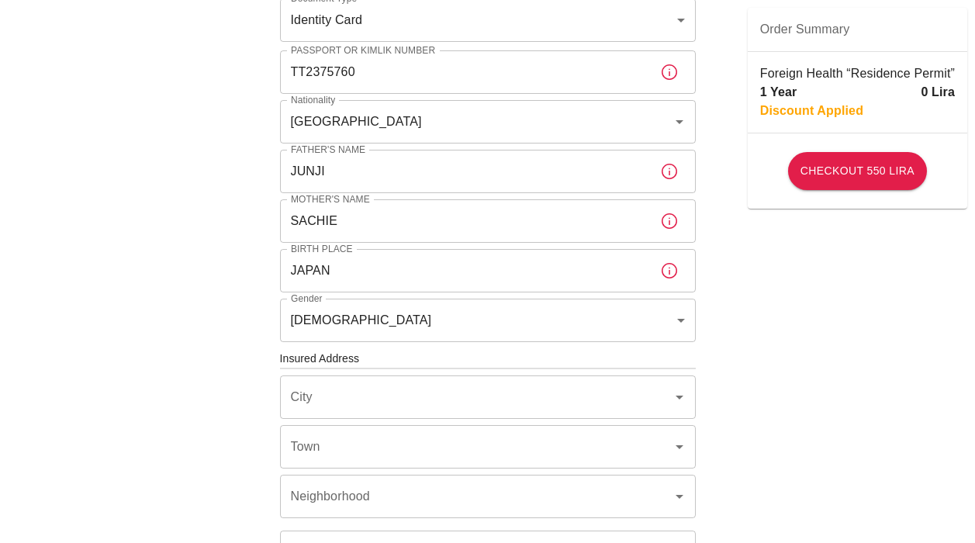
click at [774, 357] on div "To apply for the foreign health insurance, let's double-check a few details. To…" at bounding box center [487, 357] width 975 height 1203
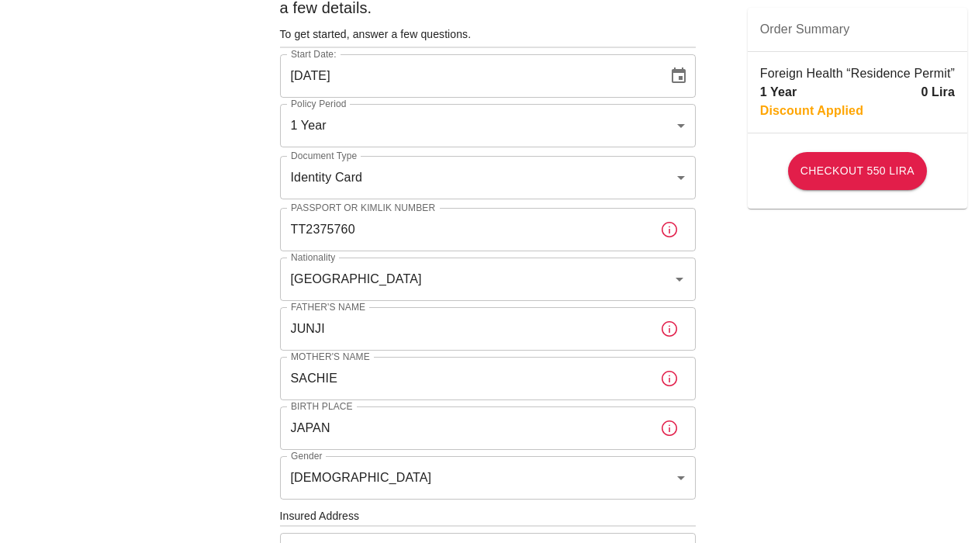
scroll to position [0, 0]
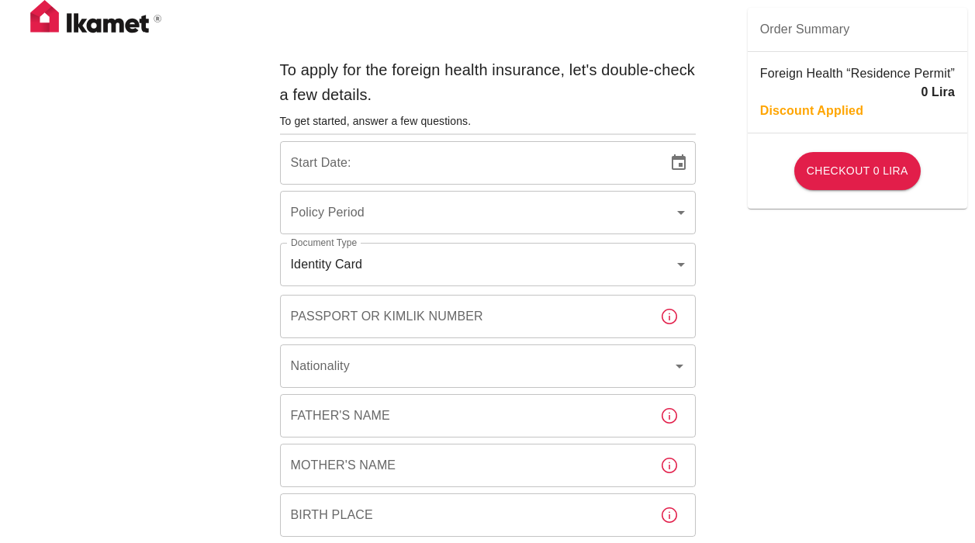
type input "b7343ef8-d55e-4554-96a8-76e30347e985"
type input "03/10/2025"
click at [78, 24] on img at bounding box center [96, 19] width 155 height 39
click at [38, 16] on img at bounding box center [96, 19] width 155 height 39
click at [40, 17] on img at bounding box center [96, 19] width 155 height 39
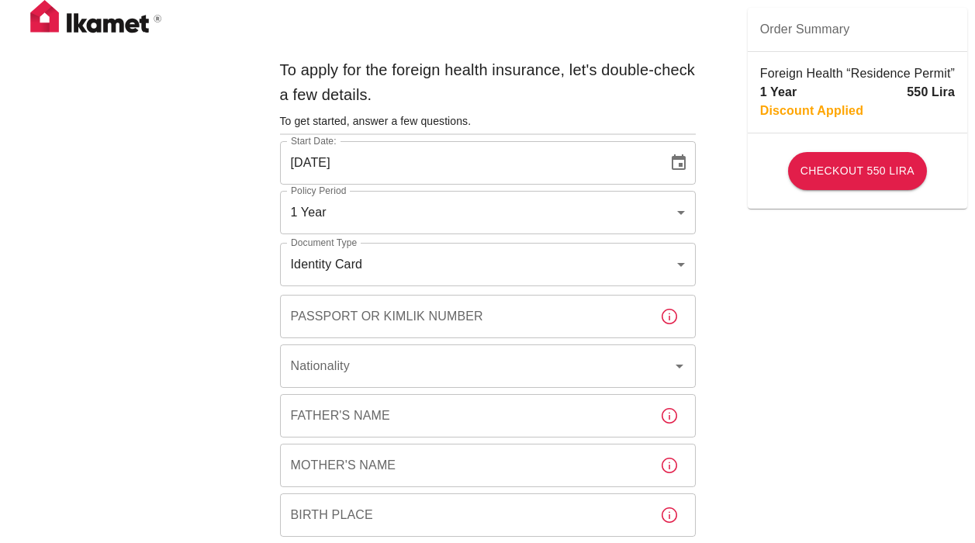
click at [40, 17] on img at bounding box center [96, 19] width 155 height 39
click at [109, 35] on img at bounding box center [96, 19] width 155 height 39
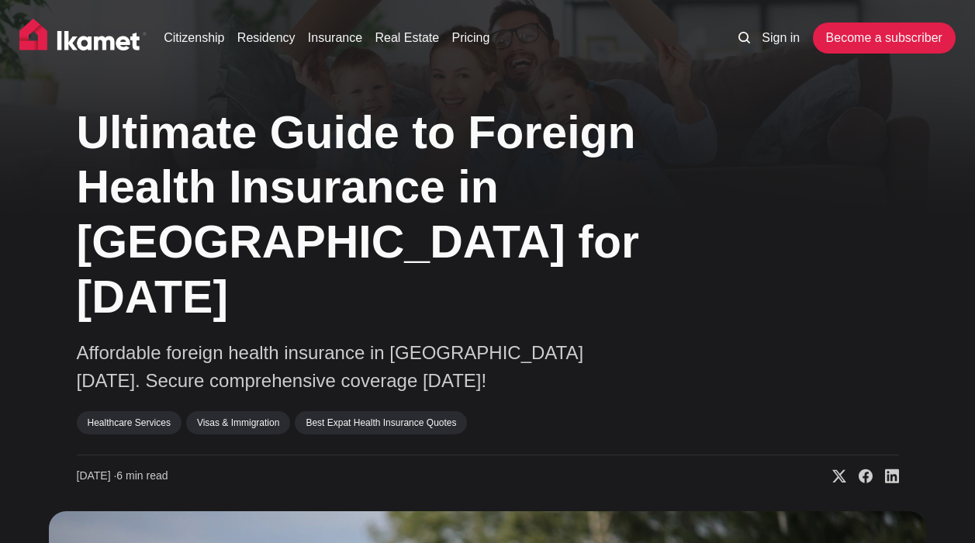
click at [549, 226] on h1 "Ultimate Guide to Foreign Health Insurance in [GEOGRAPHIC_DATA] for [DATE]" at bounding box center [387, 216] width 621 height 220
click at [99, 40] on img at bounding box center [82, 38] width 127 height 39
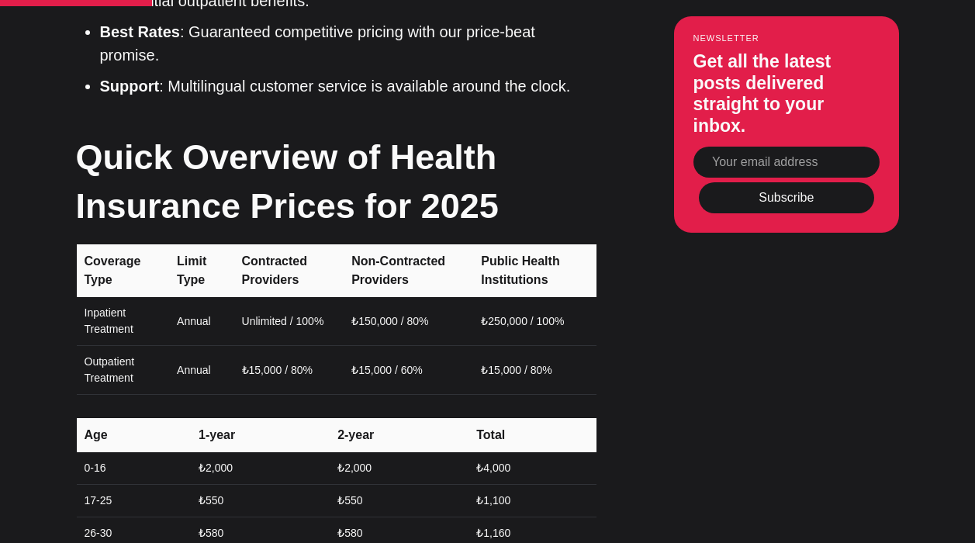
scroll to position [1531, 0]
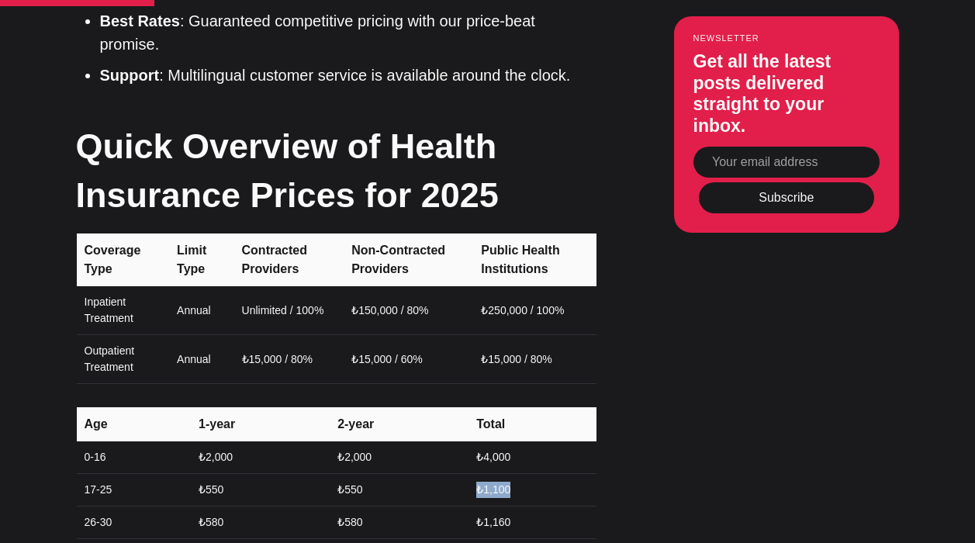
drag, startPoint x: 522, startPoint y: 339, endPoint x: 475, endPoint y: 338, distance: 47.3
click at [475, 474] on td "₺1,100" at bounding box center [531, 490] width 129 height 33
drag, startPoint x: 528, startPoint y: 340, endPoint x: 482, endPoint y: 340, distance: 45.8
click at [482, 474] on td "₺1,100" at bounding box center [531, 490] width 129 height 33
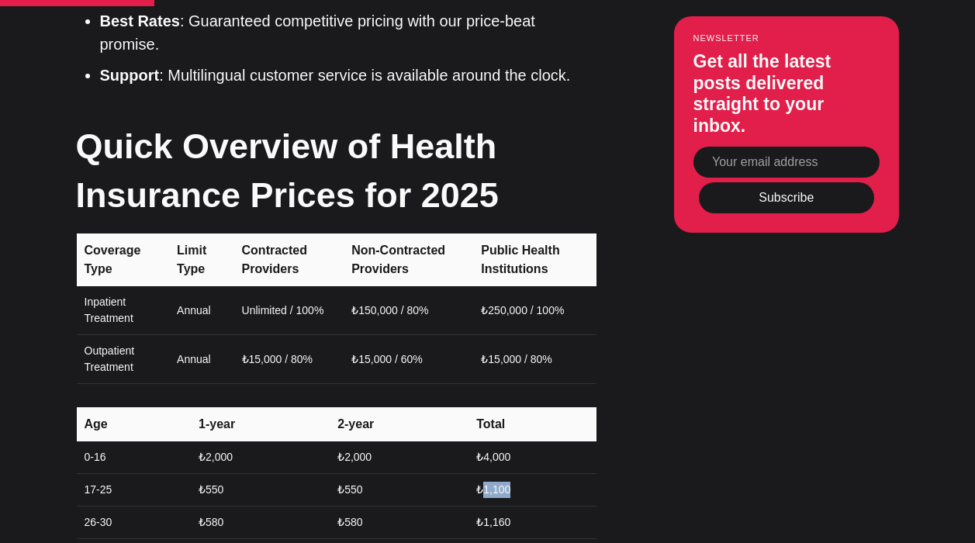
click at [482, 474] on td "₺1,100" at bounding box center [531, 490] width 129 height 33
drag, startPoint x: 483, startPoint y: 334, endPoint x: 527, endPoint y: 334, distance: 44.2
click at [527, 474] on td "₺1,100" at bounding box center [531, 490] width 129 height 33
drag, startPoint x: 517, startPoint y: 334, endPoint x: 463, endPoint y: 334, distance: 53.5
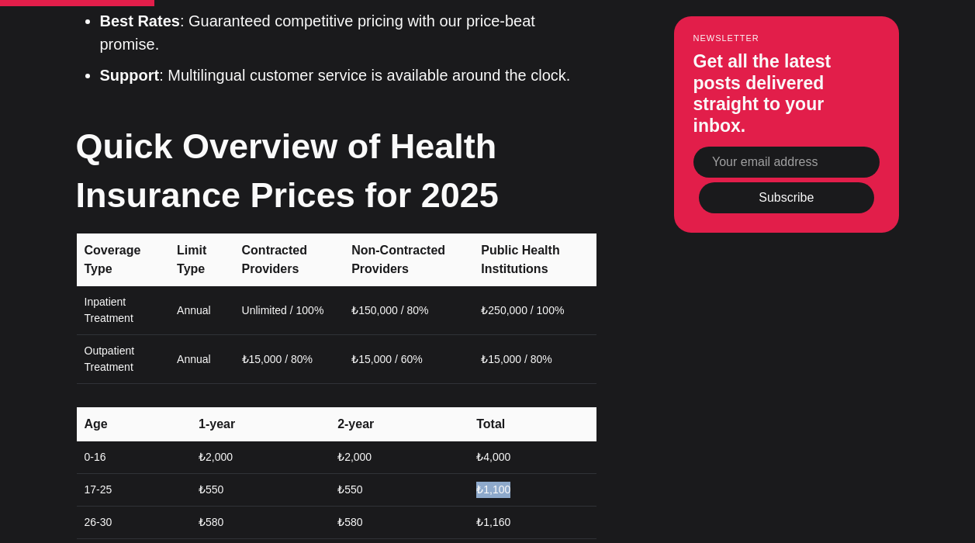
click at [463, 474] on tr "17-25 ₺550 ₺550 ₺1,100" at bounding box center [337, 490] width 520 height 33
click at [463, 474] on td "₺550" at bounding box center [397, 490] width 139 height 33
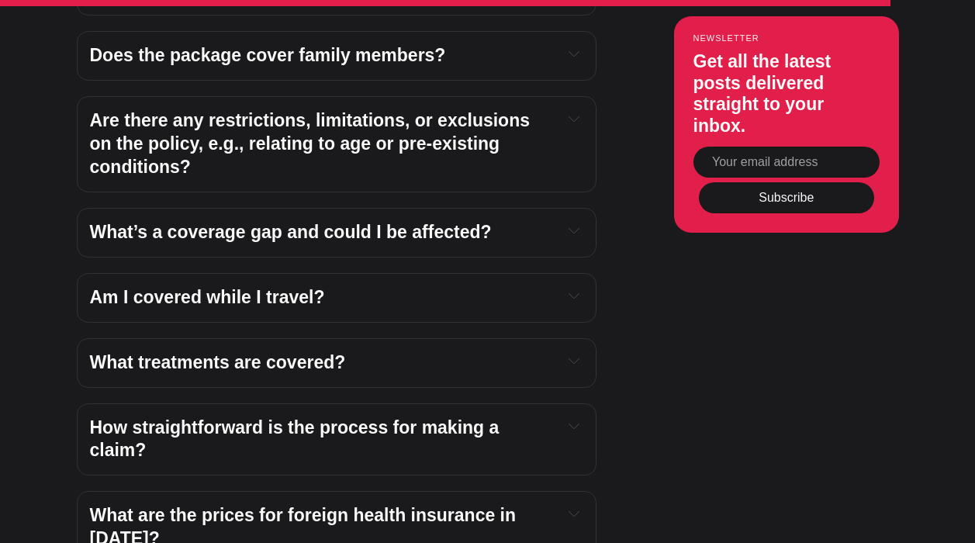
scroll to position [5375, 0]
click at [343, 504] on h4 "What are the prices for foreign health insurance in [DATE]?" at bounding box center [320, 527] width 461 height 47
drag, startPoint x: 471, startPoint y: 357, endPoint x: 85, endPoint y: 282, distance: 392.7
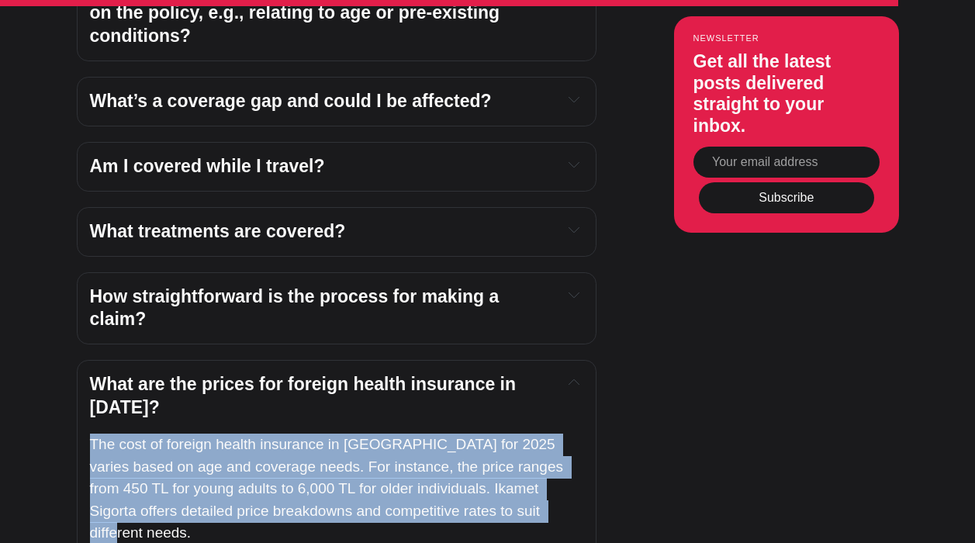
scroll to position [5506, 0]
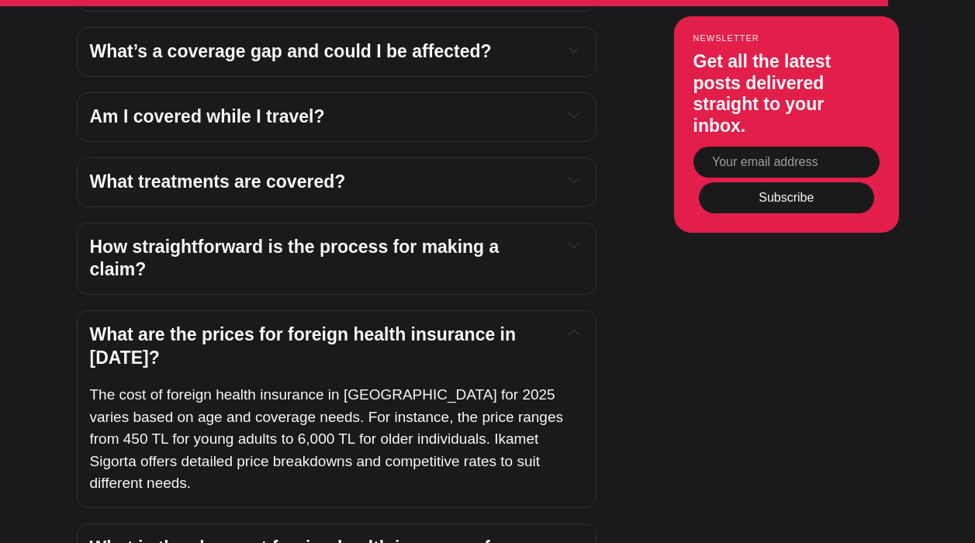
scroll to position [5558, 0]
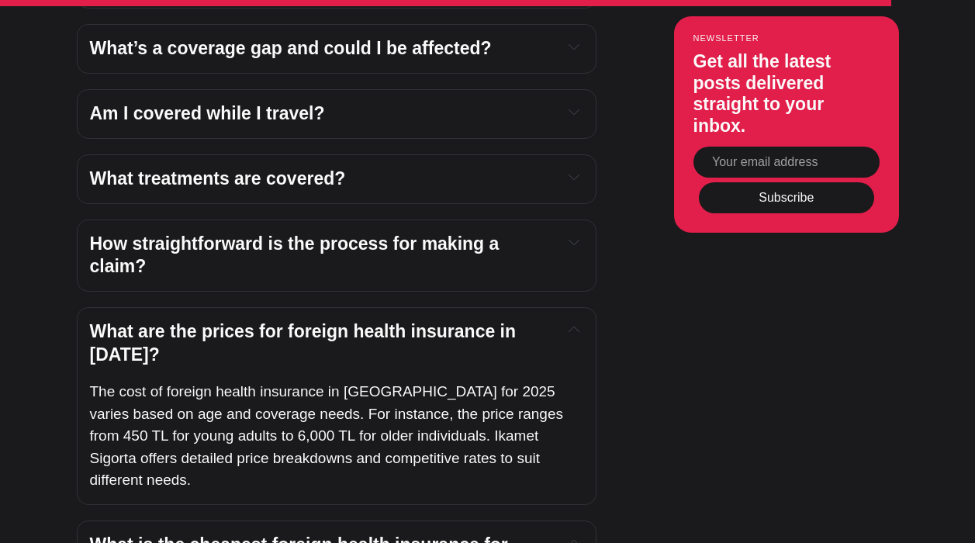
drag, startPoint x: 150, startPoint y: 318, endPoint x: 443, endPoint y: 351, distance: 295.2
drag, startPoint x: 435, startPoint y: 364, endPoint x: 92, endPoint y: 294, distance: 350.7
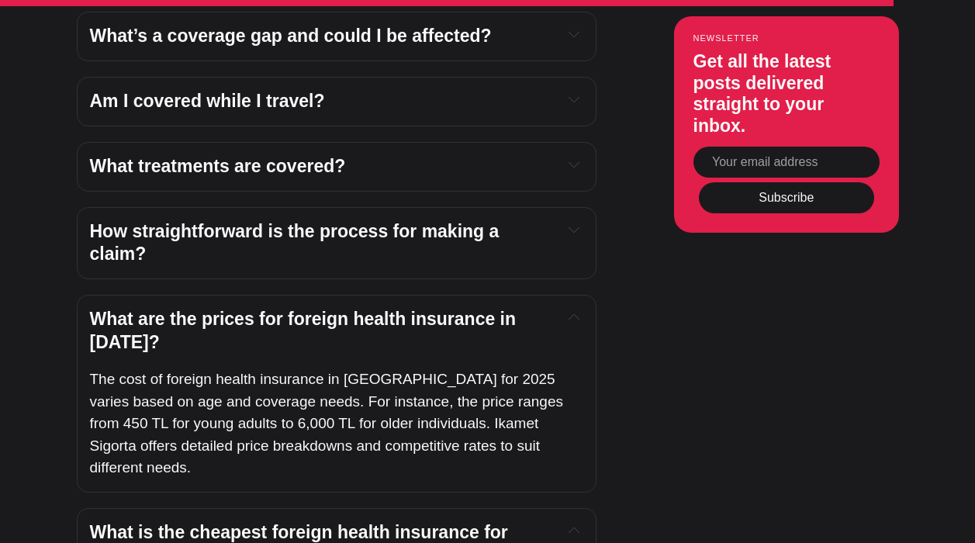
scroll to position [5574, 0]
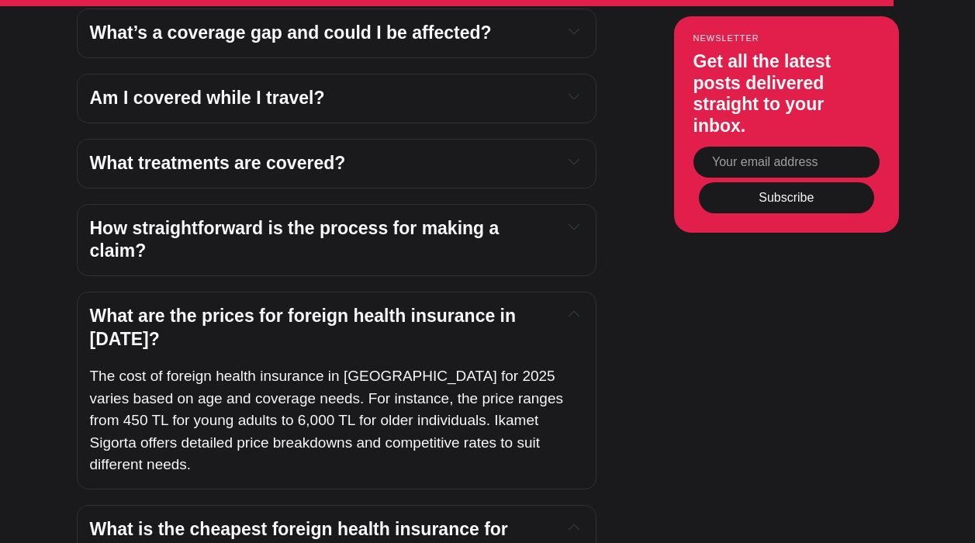
drag, startPoint x: 88, startPoint y: 277, endPoint x: 481, endPoint y: 337, distance: 398.0
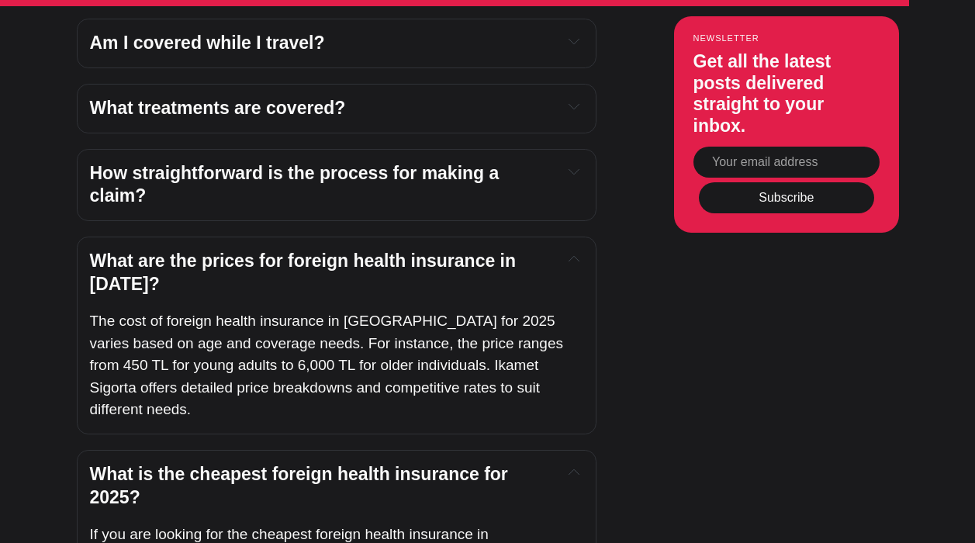
scroll to position [5665, 0]
